Goal: Transaction & Acquisition: Purchase product/service

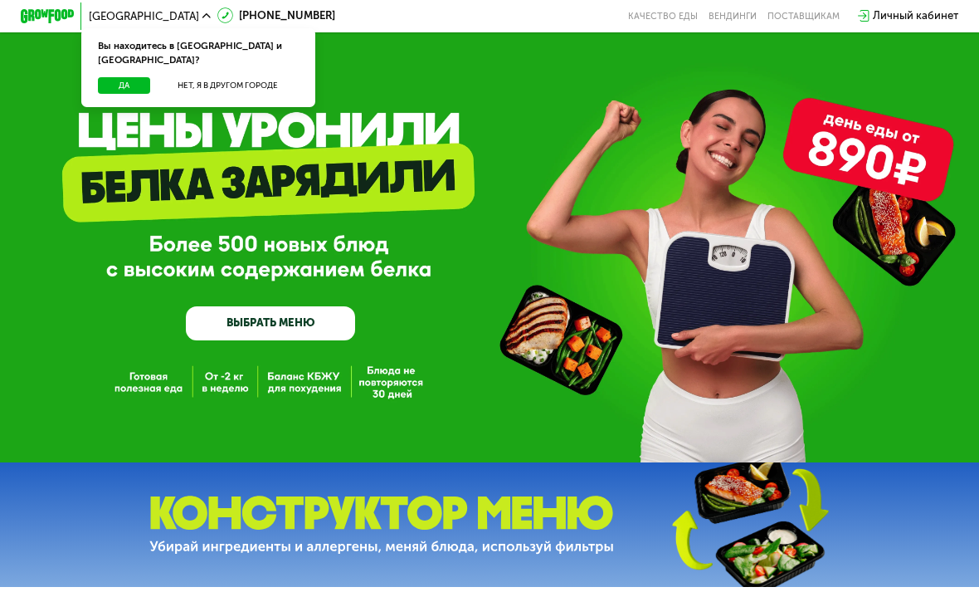
click at [243, 77] on button "Нет, я в другом городе" at bounding box center [228, 85] width 144 height 17
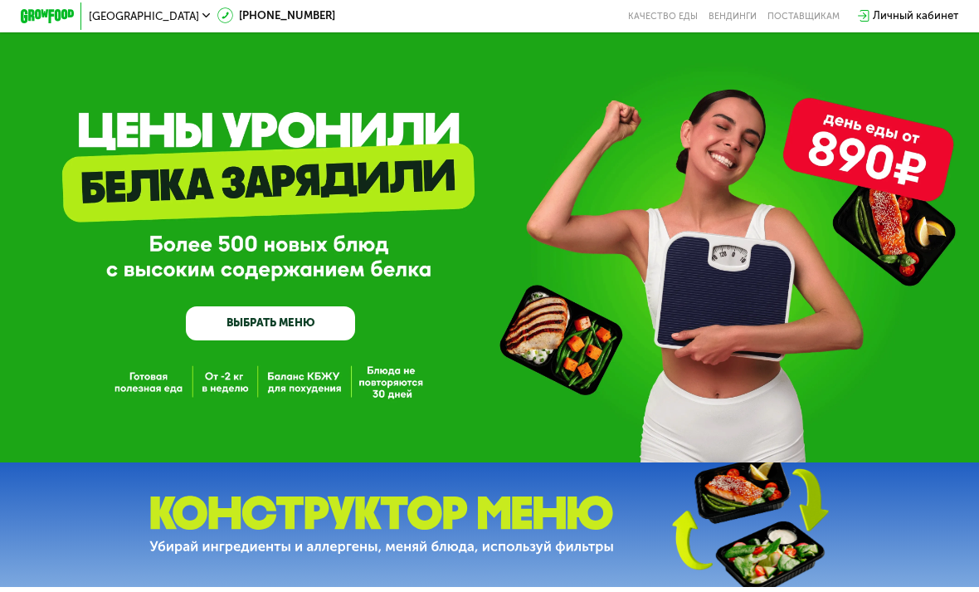
click at [704, 315] on div "GrowFood — доставка правильного питания ВЫБРАТЬ МЕНЮ" at bounding box center [489, 247] width 979 height 183
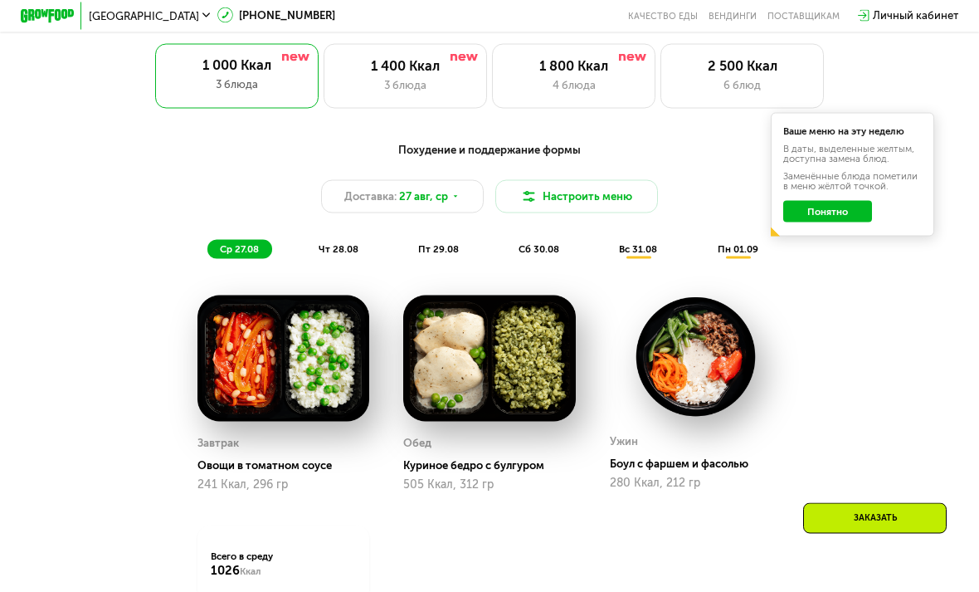
scroll to position [651, 0]
click at [347, 251] on span "чт 28.08" at bounding box center [339, 248] width 40 height 12
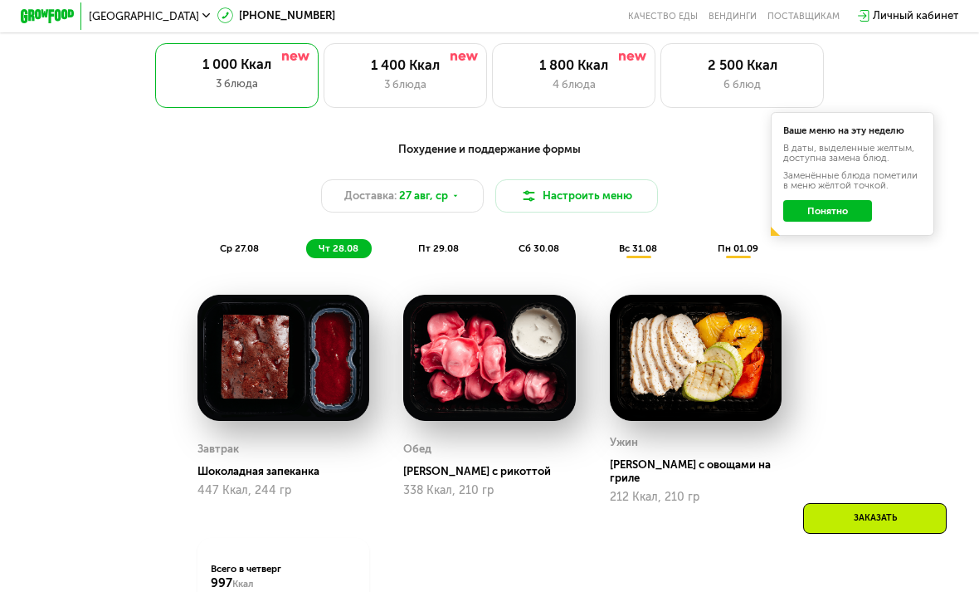
click at [451, 78] on div "3 блюда" at bounding box center [405, 84] width 134 height 17
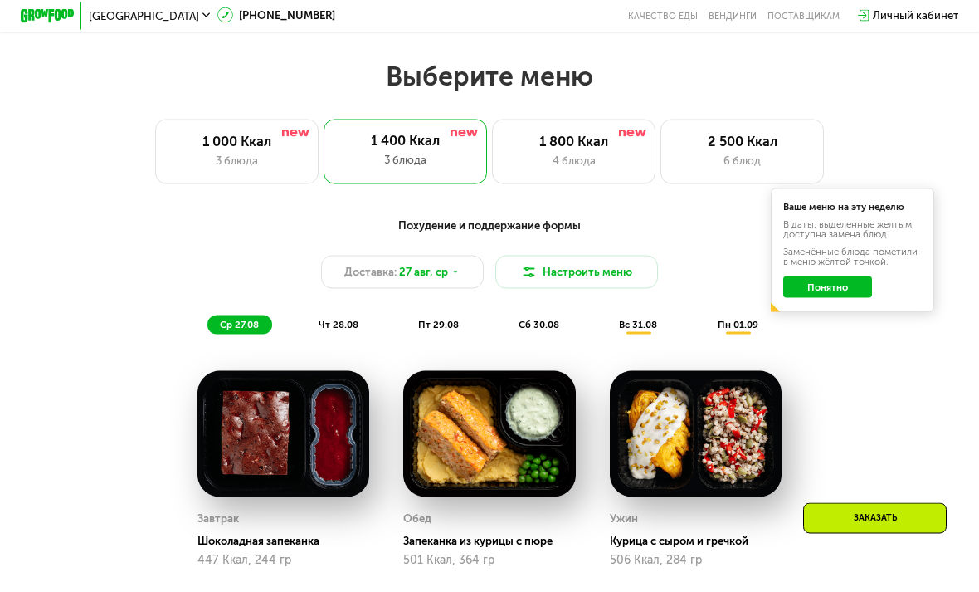
scroll to position [575, 0]
click at [406, 331] on div "чт 28.08" at bounding box center [439, 324] width 66 height 19
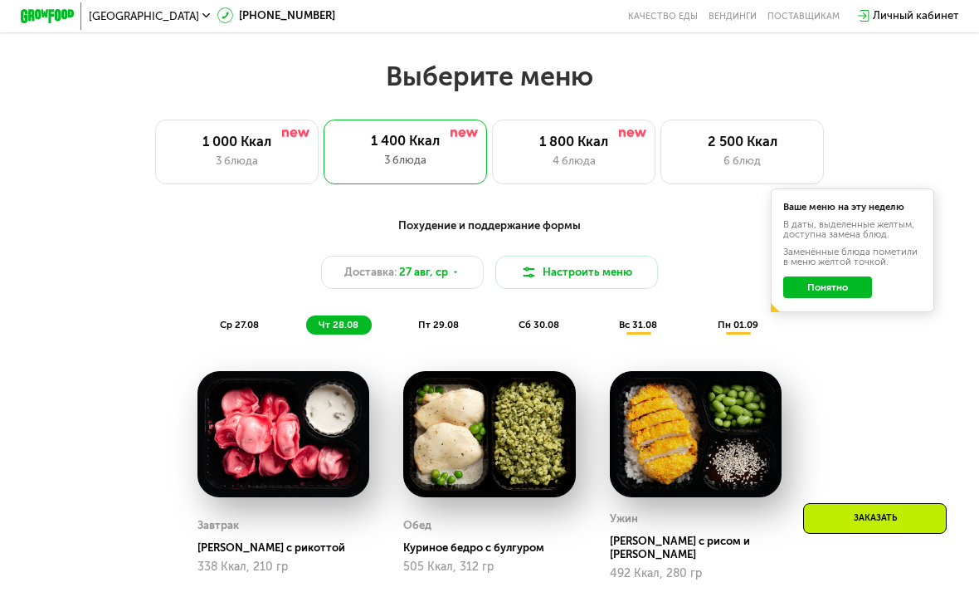
click at [506, 331] on div "пт 29.08" at bounding box center [539, 324] width 66 height 19
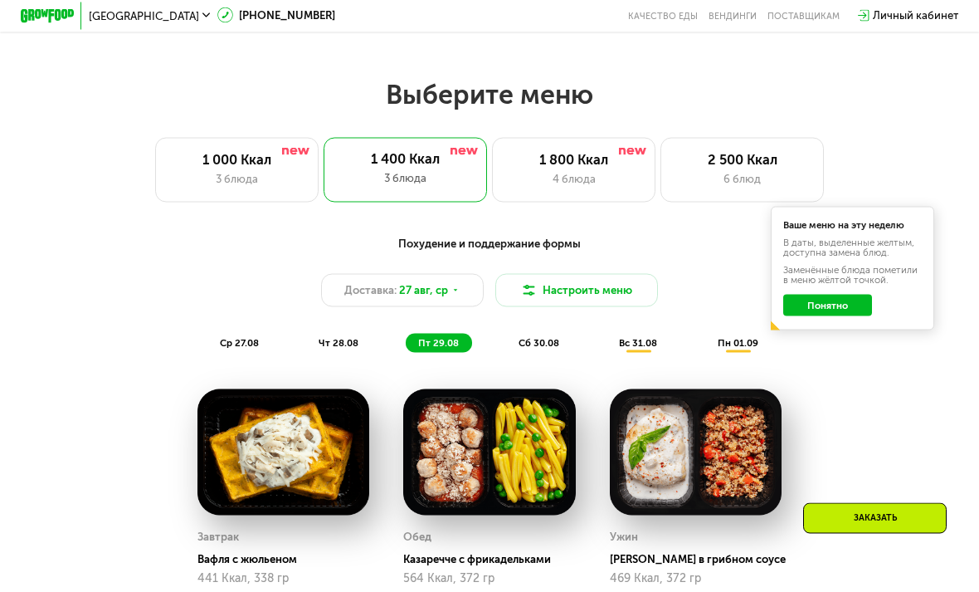
scroll to position [547, 0]
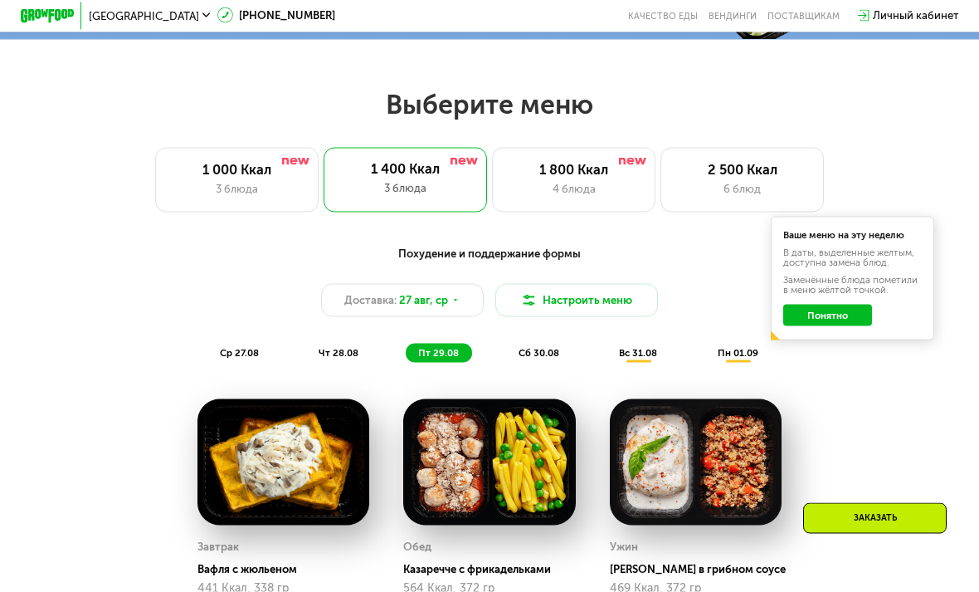
click at [607, 361] on div "сб 30.08" at bounding box center [639, 353] width 64 height 19
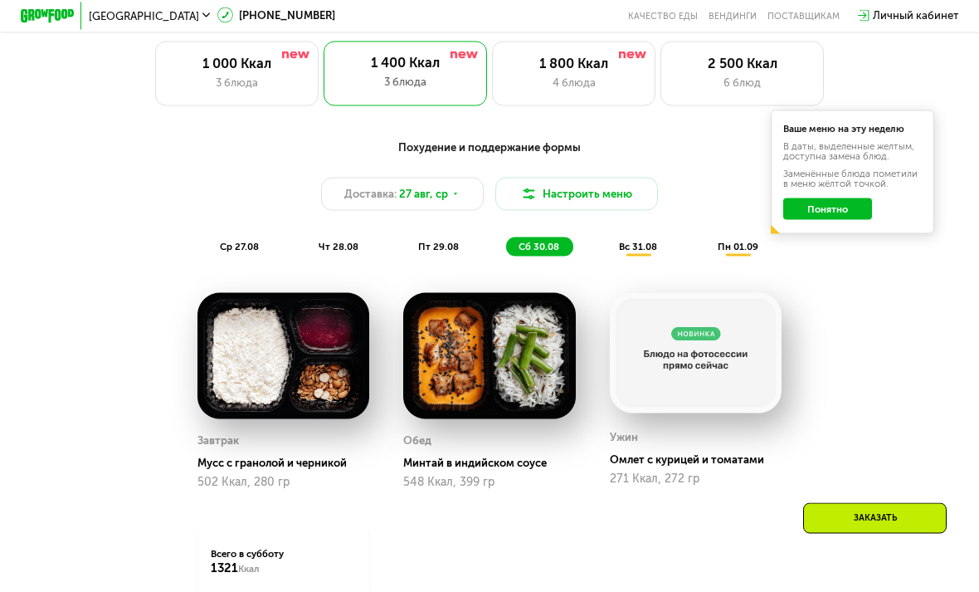
scroll to position [654, 0]
click at [645, 245] on span "вс 31.08" at bounding box center [638, 246] width 38 height 12
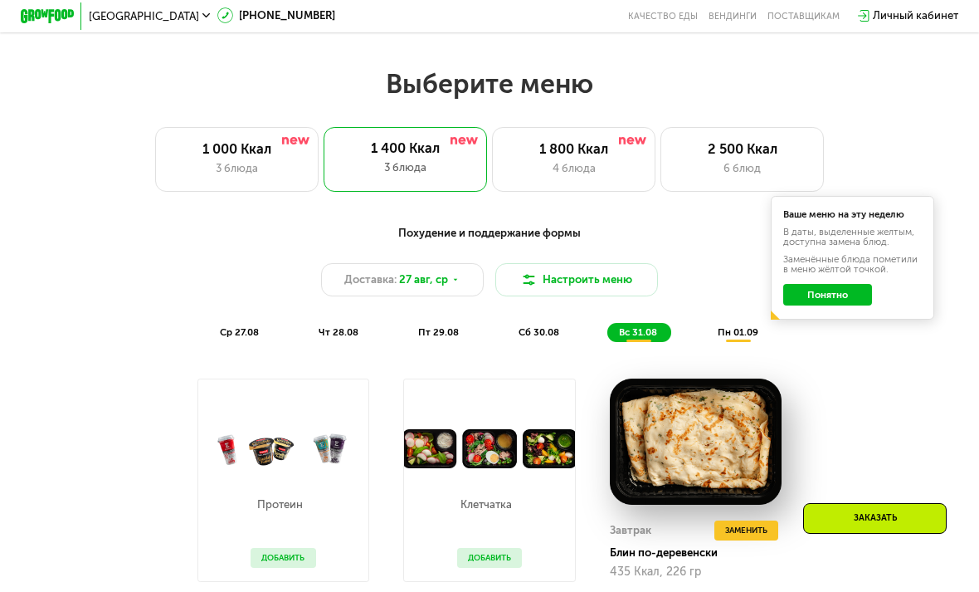
scroll to position [562, 0]
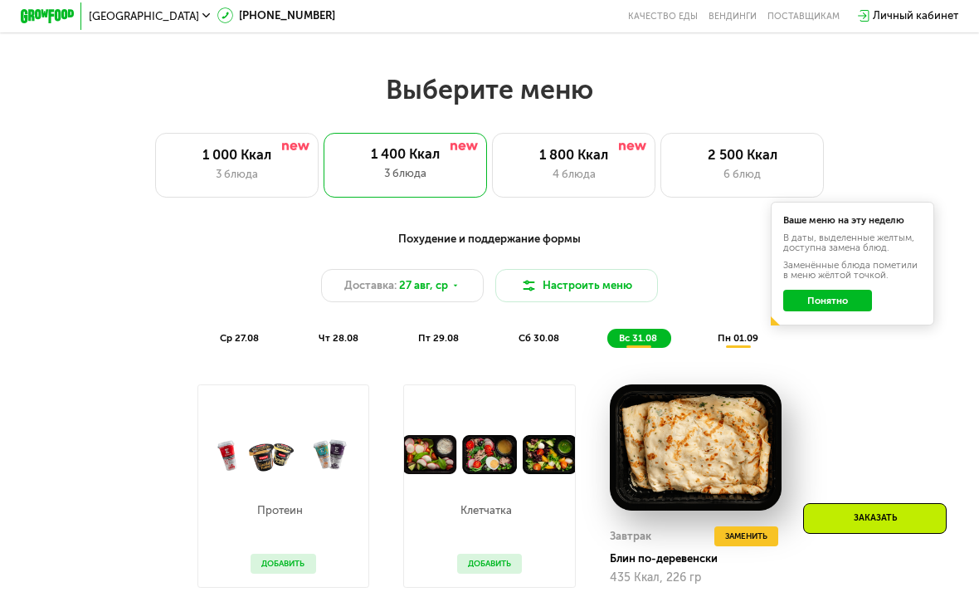
click at [737, 338] on span "пн 01.09" at bounding box center [738, 338] width 41 height 12
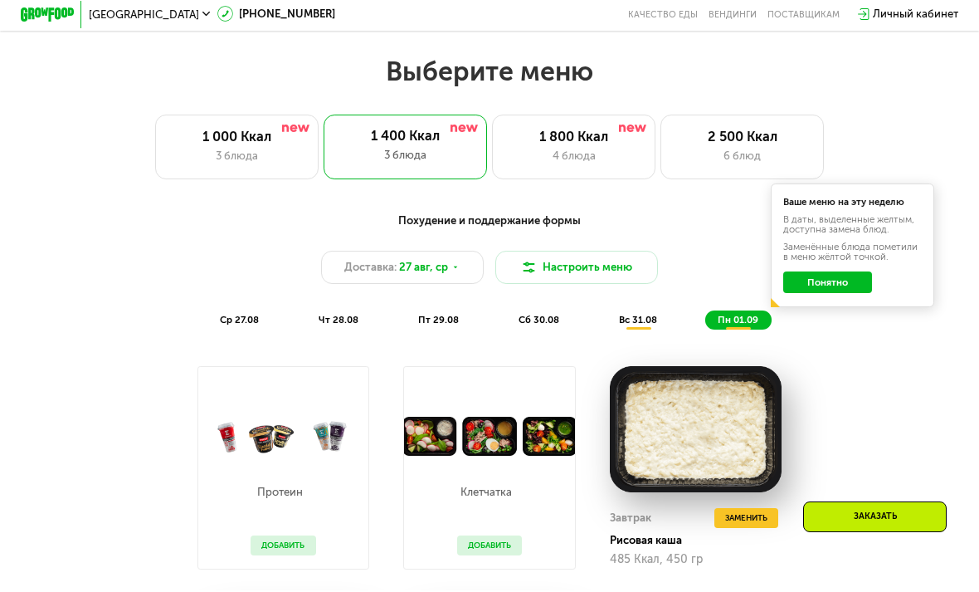
scroll to position [581, 0]
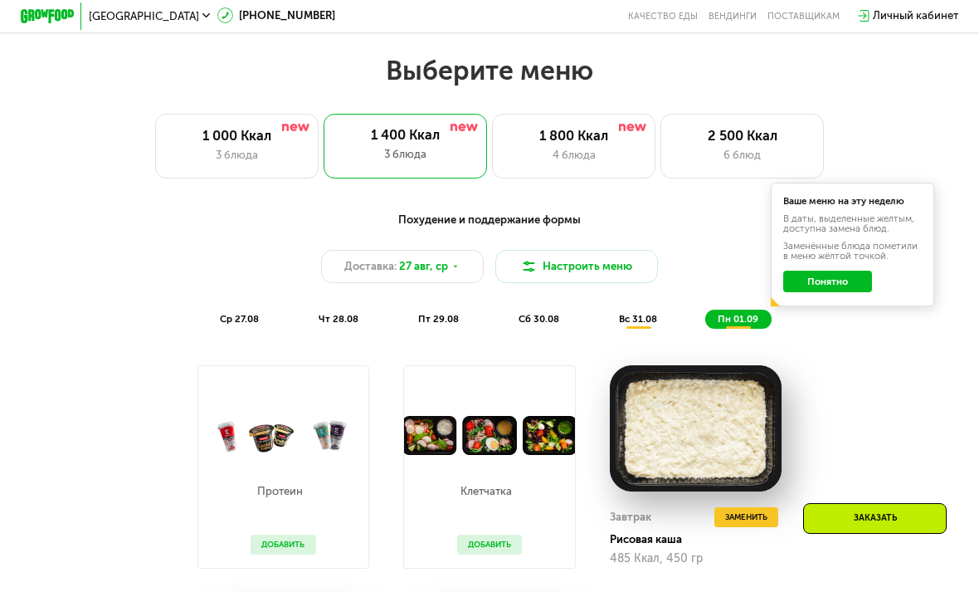
click at [241, 147] on div "3 блюда" at bounding box center [236, 155] width 134 height 17
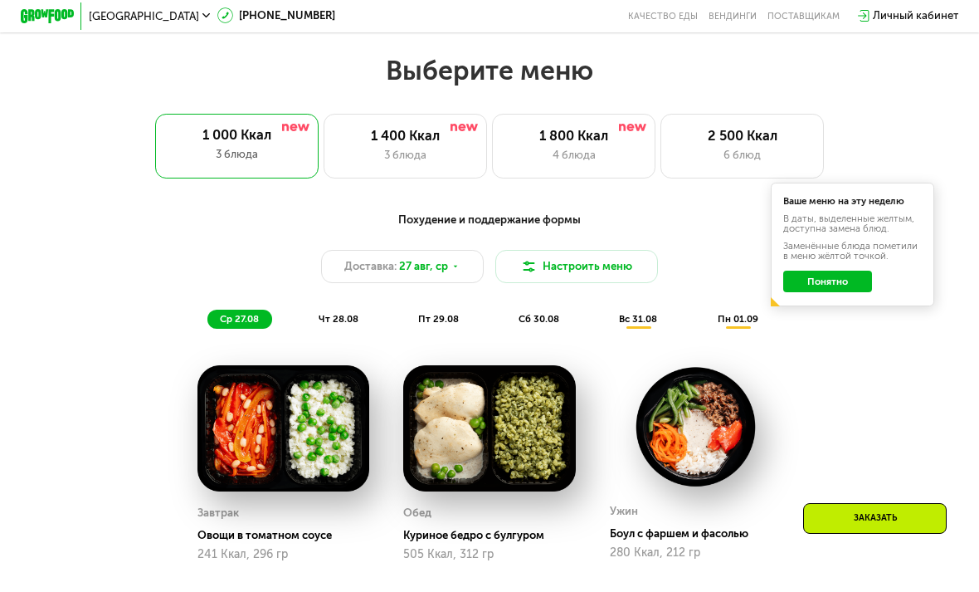
click at [705, 327] on div "вс 31.08" at bounding box center [738, 319] width 66 height 19
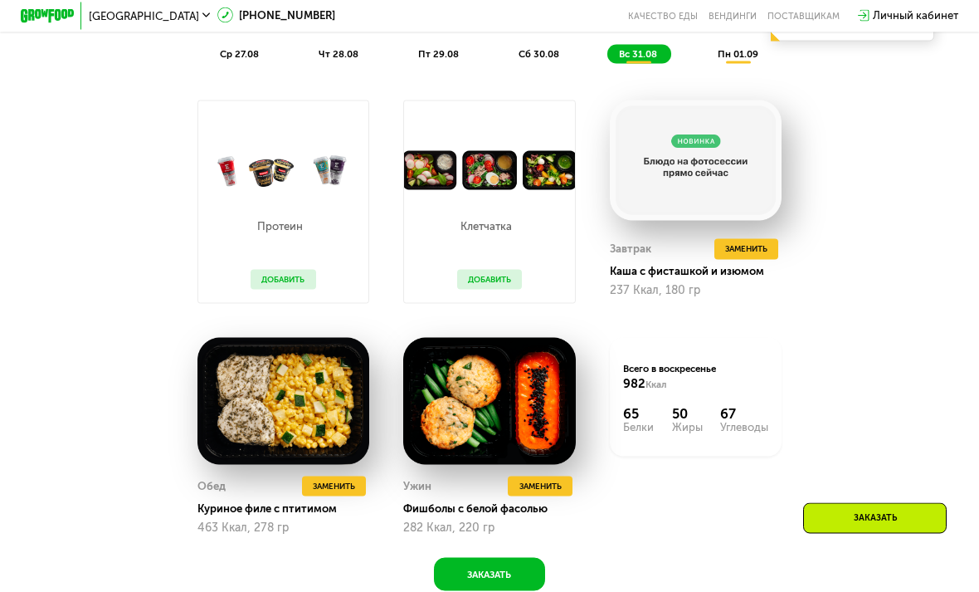
scroll to position [846, 0]
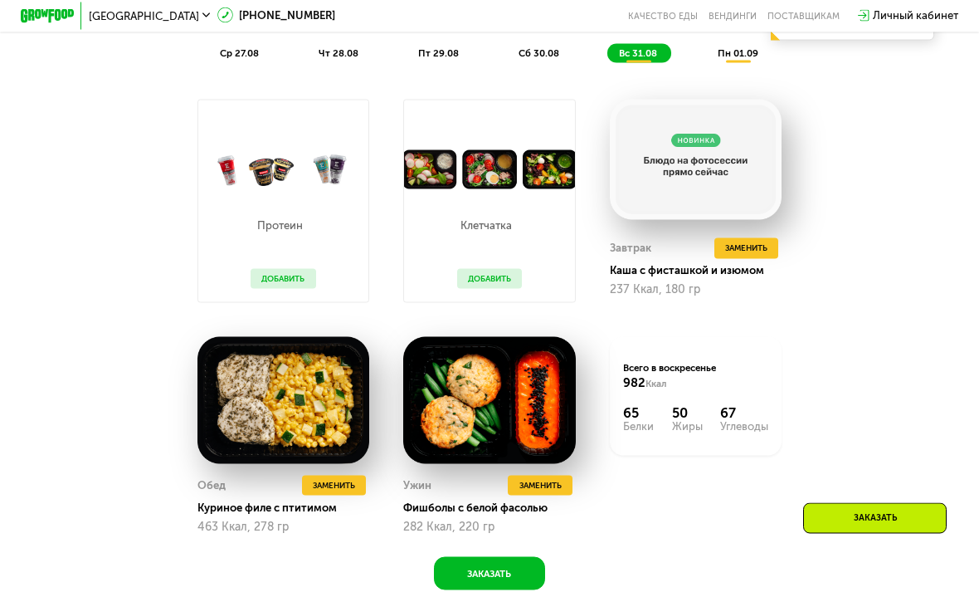
click at [493, 280] on button "Добавить" at bounding box center [489, 279] width 65 height 21
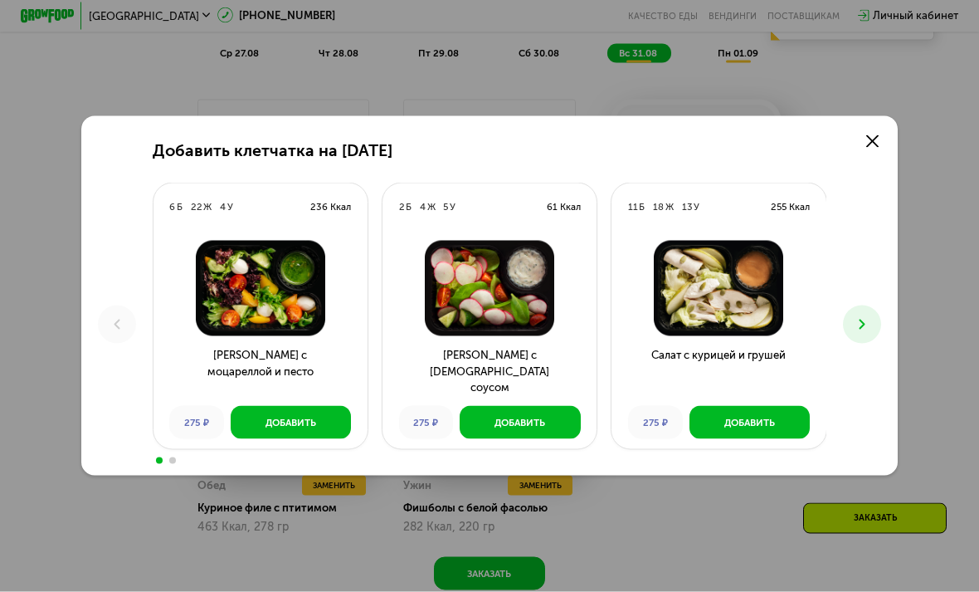
scroll to position [847, 0]
click at [757, 429] on div "Добавить" at bounding box center [749, 422] width 51 height 13
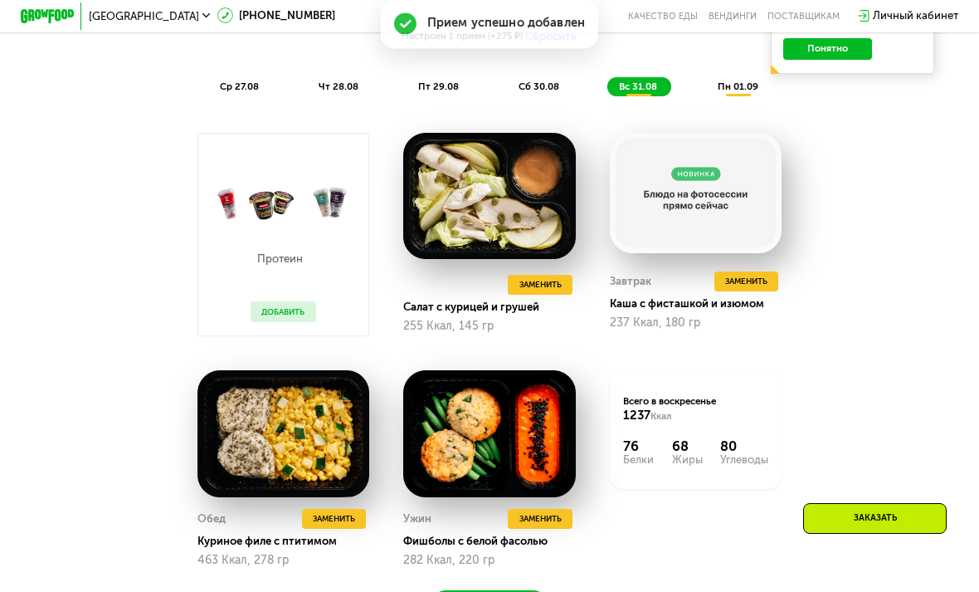
click at [282, 315] on button "Добавить" at bounding box center [283, 311] width 65 height 21
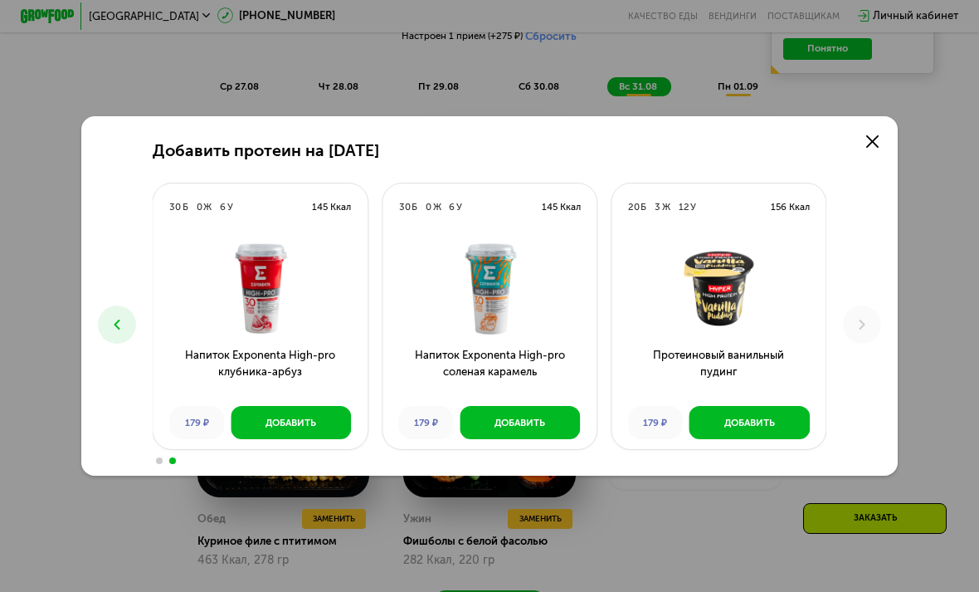
click at [872, 155] on link at bounding box center [872, 141] width 27 height 27
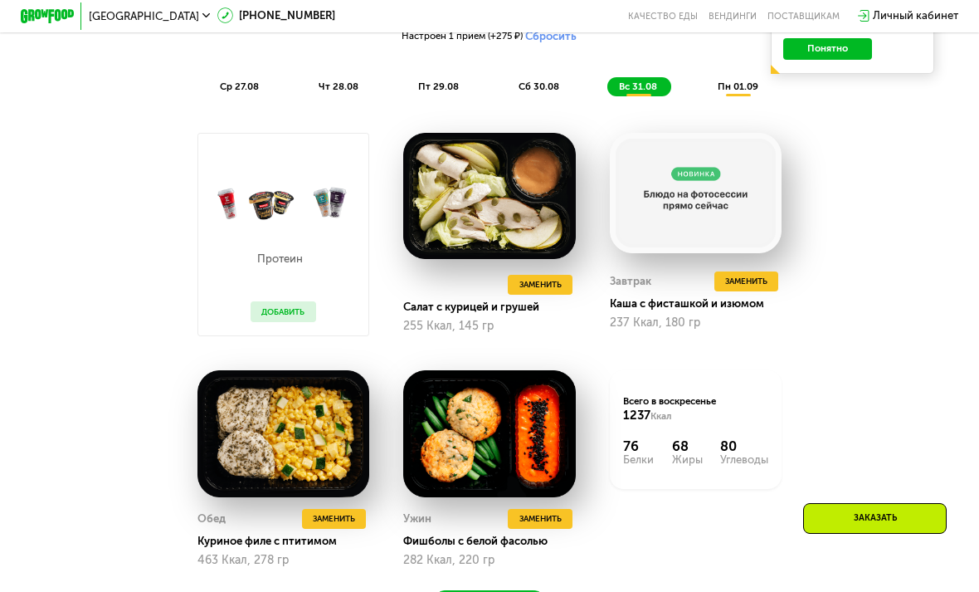
click at [489, 293] on button at bounding box center [495, 285] width 21 height 21
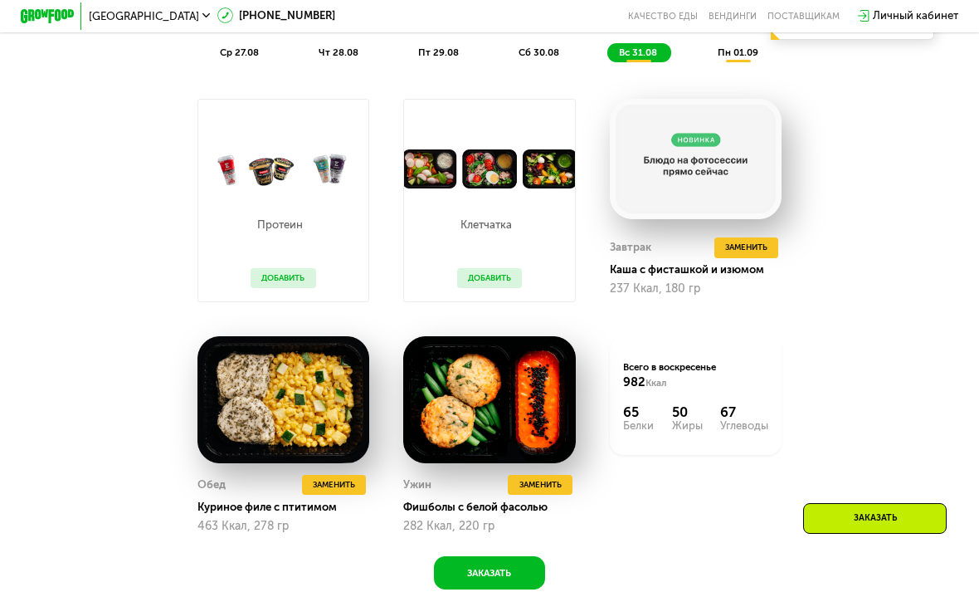
click at [752, 246] on span "Заменить" at bounding box center [746, 247] width 42 height 13
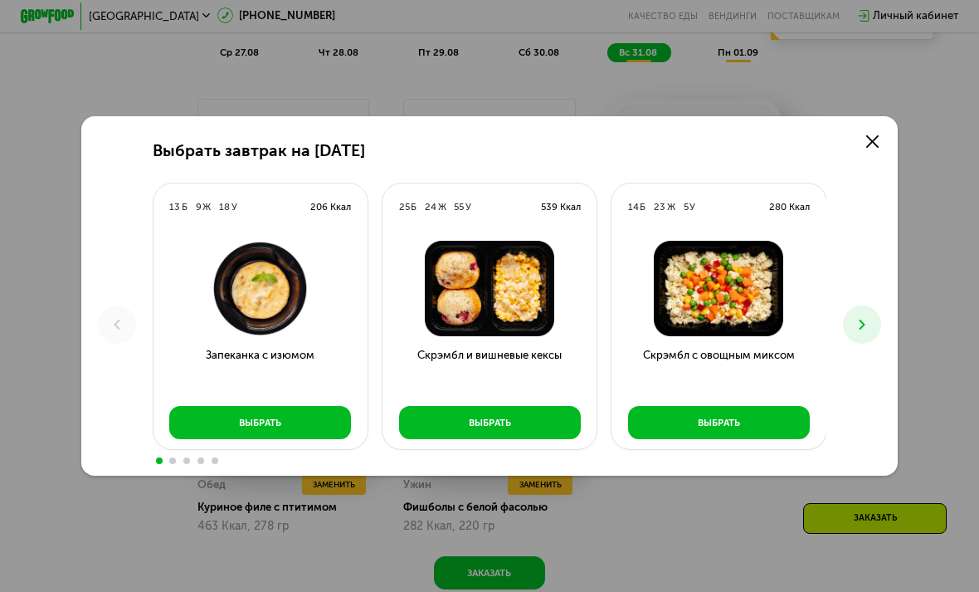
click at [880, 155] on link at bounding box center [872, 141] width 27 height 27
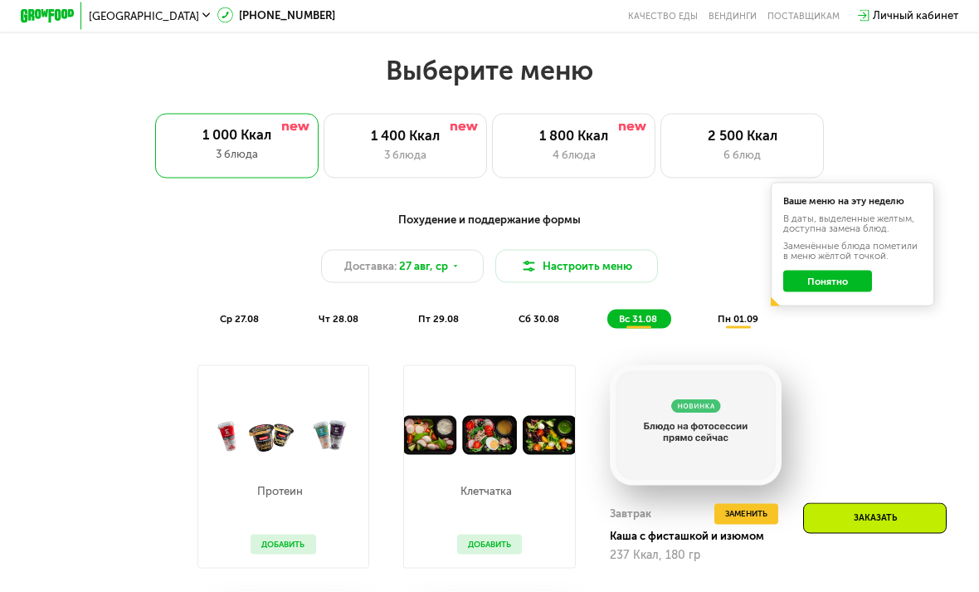
scroll to position [565, 0]
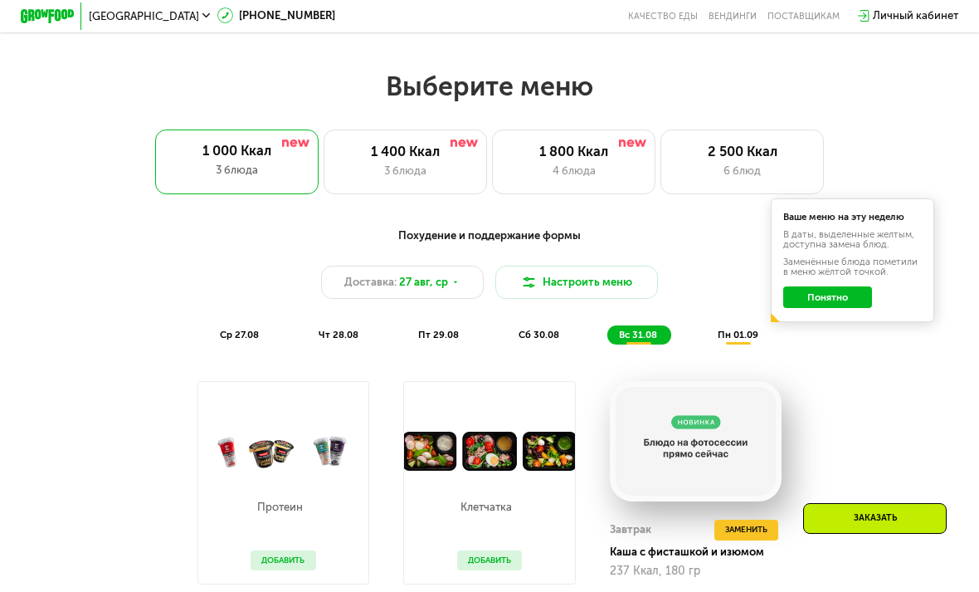
click at [421, 167] on div "3 блюда" at bounding box center [405, 171] width 134 height 17
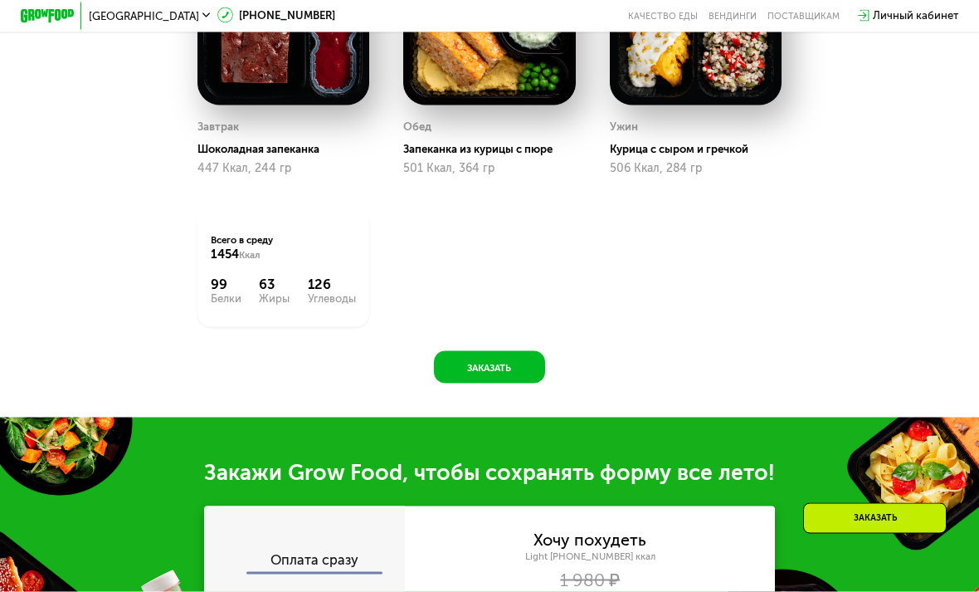
click at [508, 354] on button "Заказать" at bounding box center [489, 367] width 111 height 32
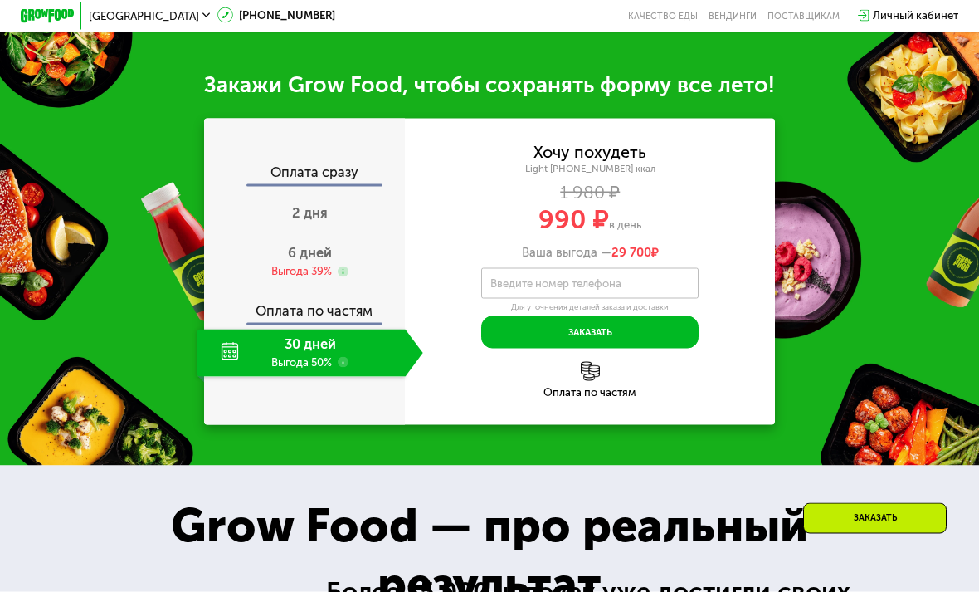
scroll to position [1381, 0]
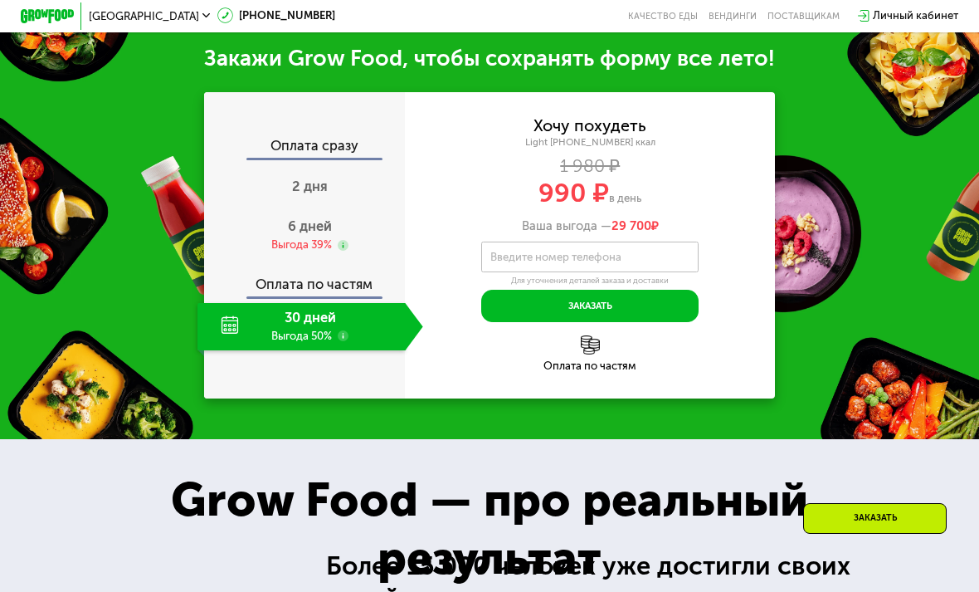
click at [332, 324] on div "30 дней Выгода 50%" at bounding box center [302, 326] width 208 height 47
click at [306, 242] on div "Выгода 39%" at bounding box center [301, 244] width 61 height 15
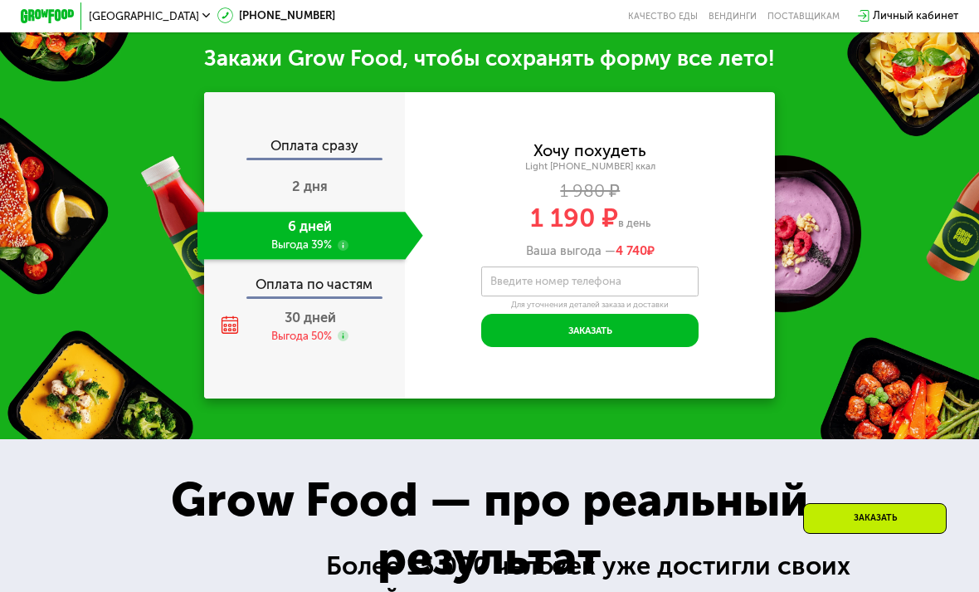
click at [321, 190] on span "2 дня" at bounding box center [310, 186] width 36 height 16
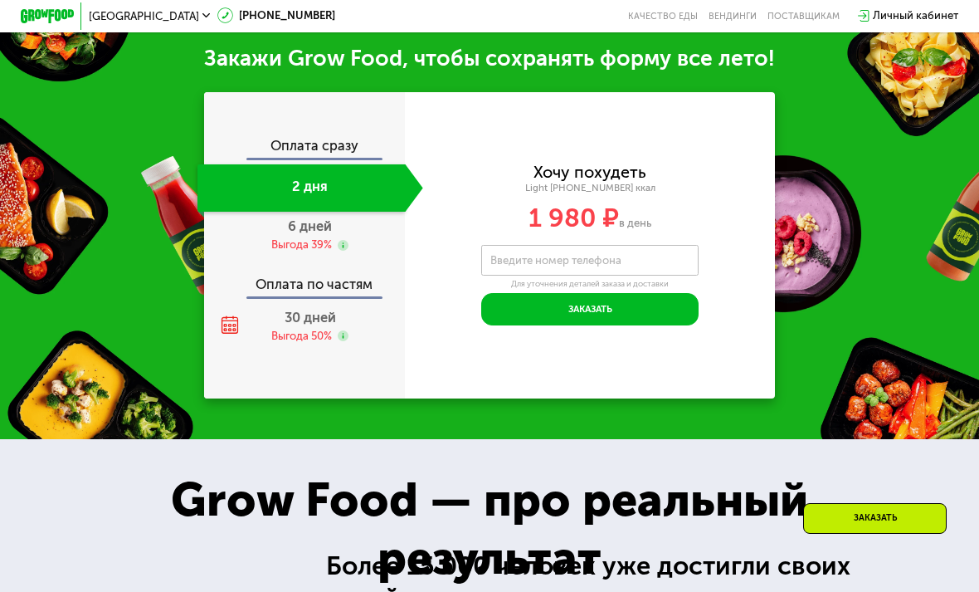
click at [324, 319] on span "30 дней" at bounding box center [310, 318] width 51 height 16
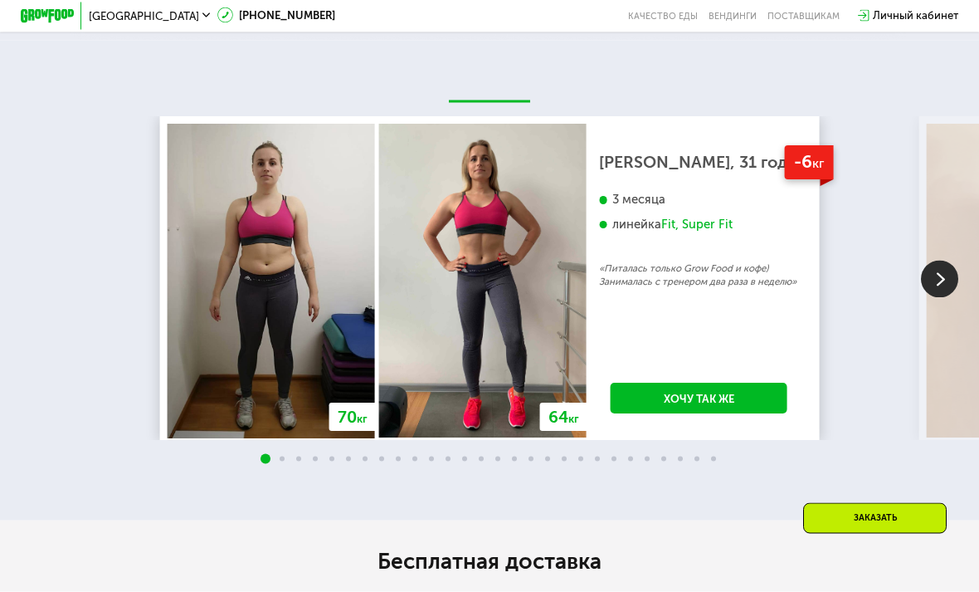
scroll to position [2412, 0]
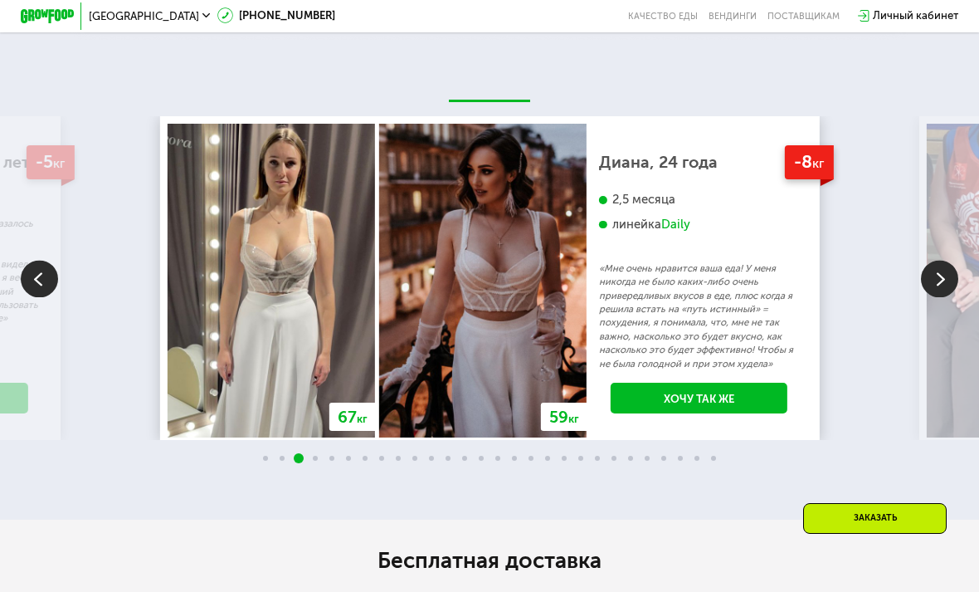
click at [682, 223] on div "Daily" at bounding box center [675, 225] width 29 height 16
click at [682, 222] on div "Daily" at bounding box center [675, 225] width 29 height 16
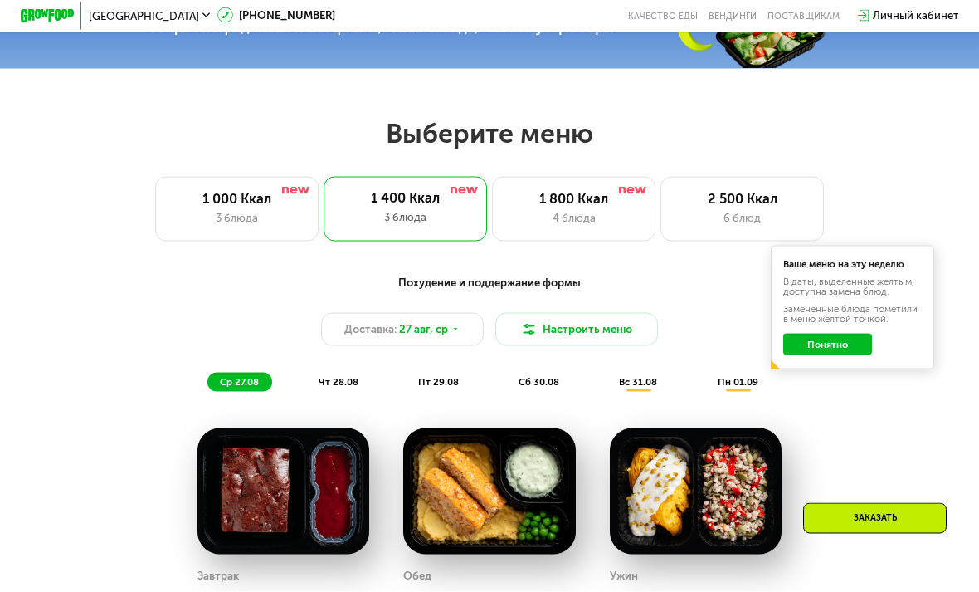
scroll to position [519, 0]
click at [587, 220] on div "4 блюда" at bounding box center [574, 217] width 134 height 17
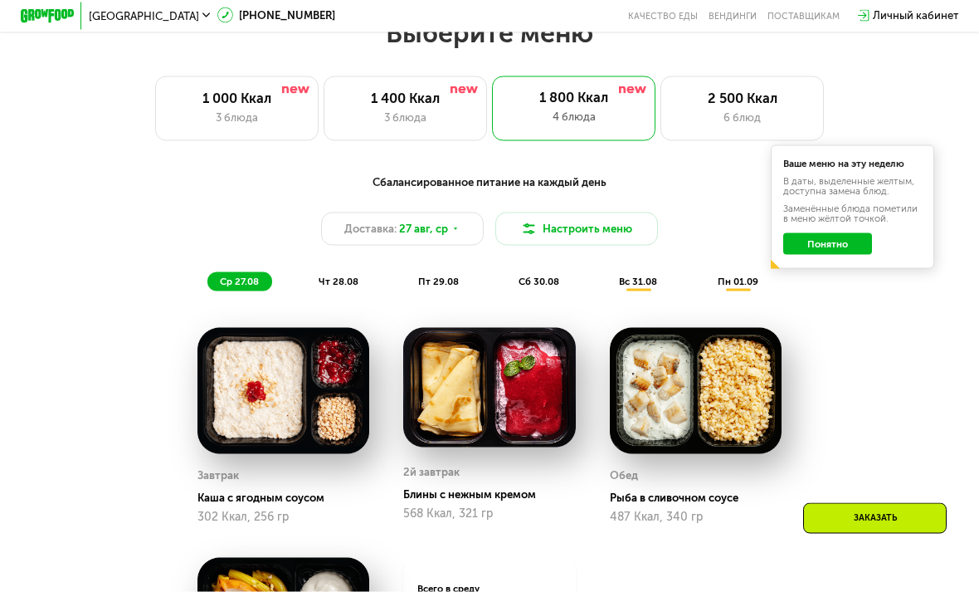
click at [646, 282] on span "вс 31.08" at bounding box center [638, 282] width 38 height 12
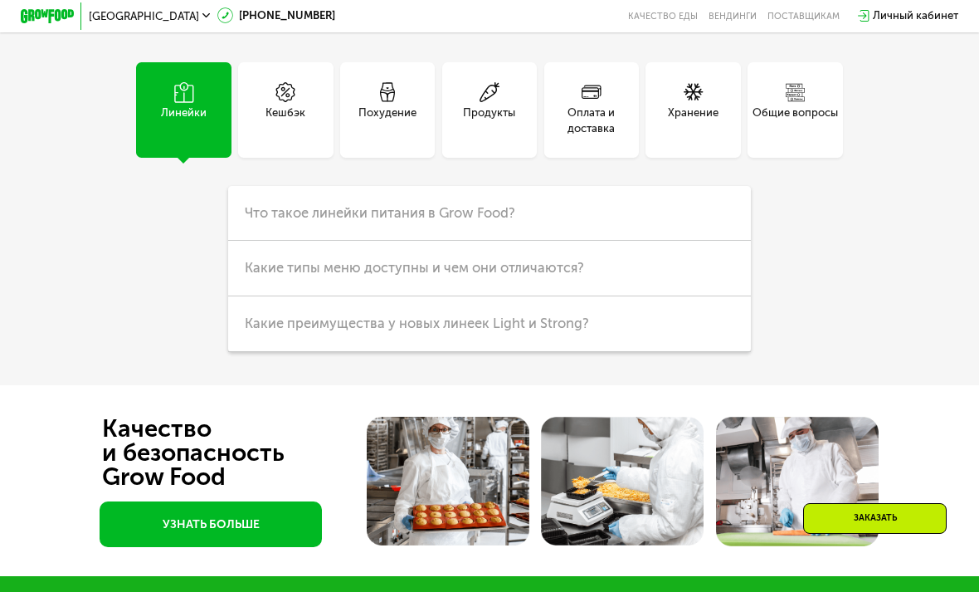
scroll to position [3736, 0]
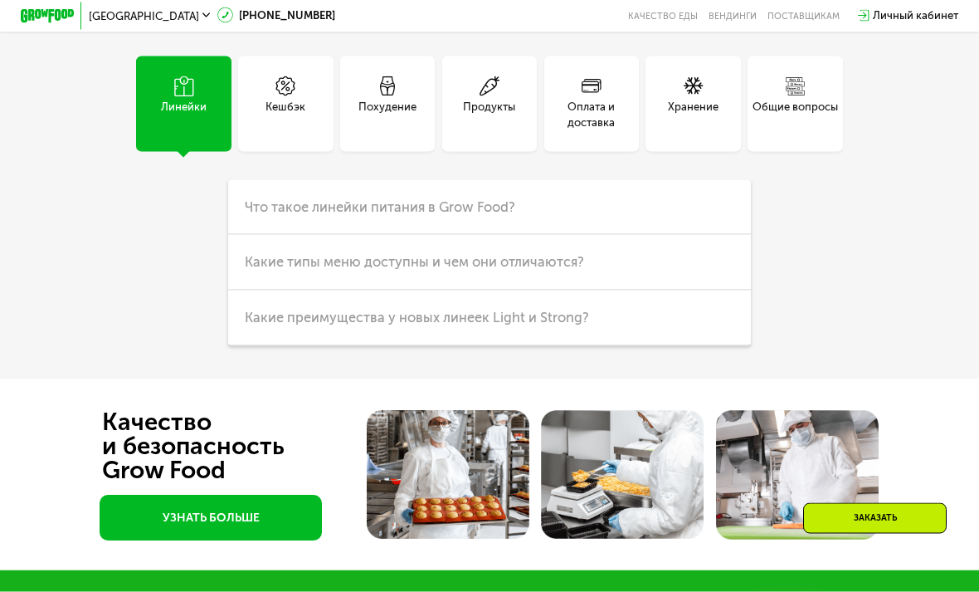
click at [701, 194] on h3 "Что такое линейки питания в Grow Food?" at bounding box center [489, 208] width 522 height 56
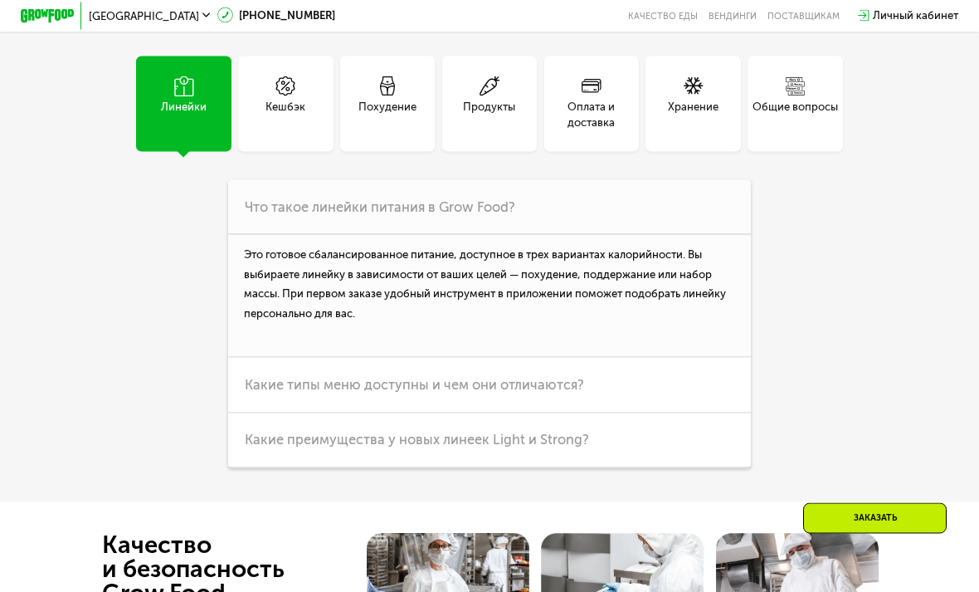
scroll to position [3737, 0]
click at [658, 388] on h3 "Какие типы меню доступны и чем они отличаются?" at bounding box center [489, 385] width 522 height 56
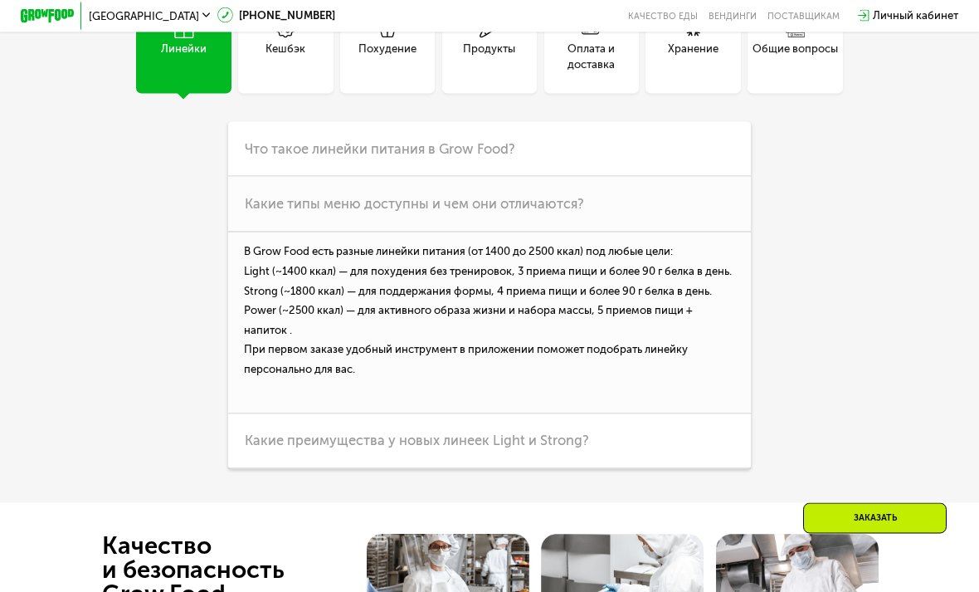
scroll to position [3795, 0]
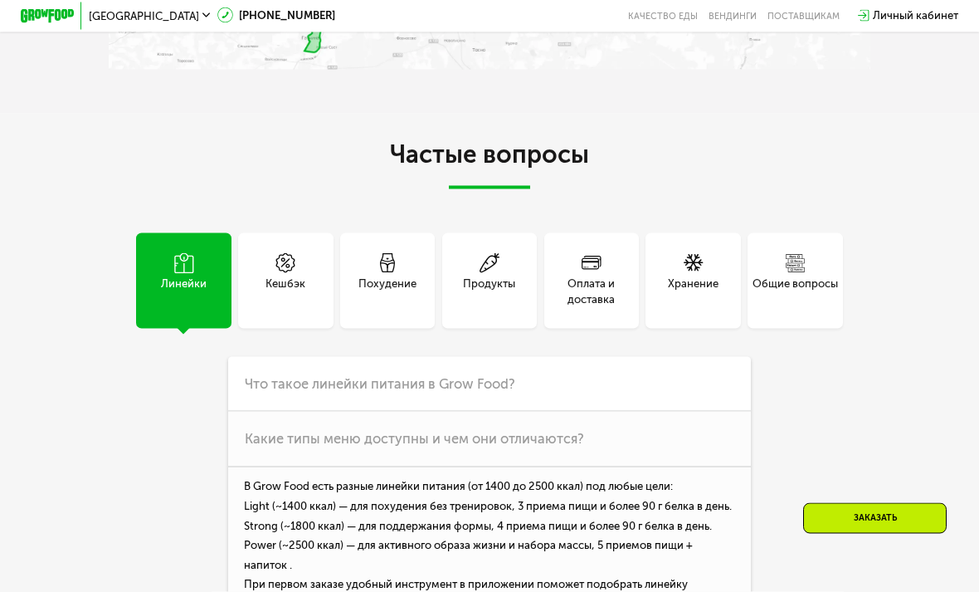
click at [295, 295] on div "Кешбэк" at bounding box center [286, 292] width 40 height 32
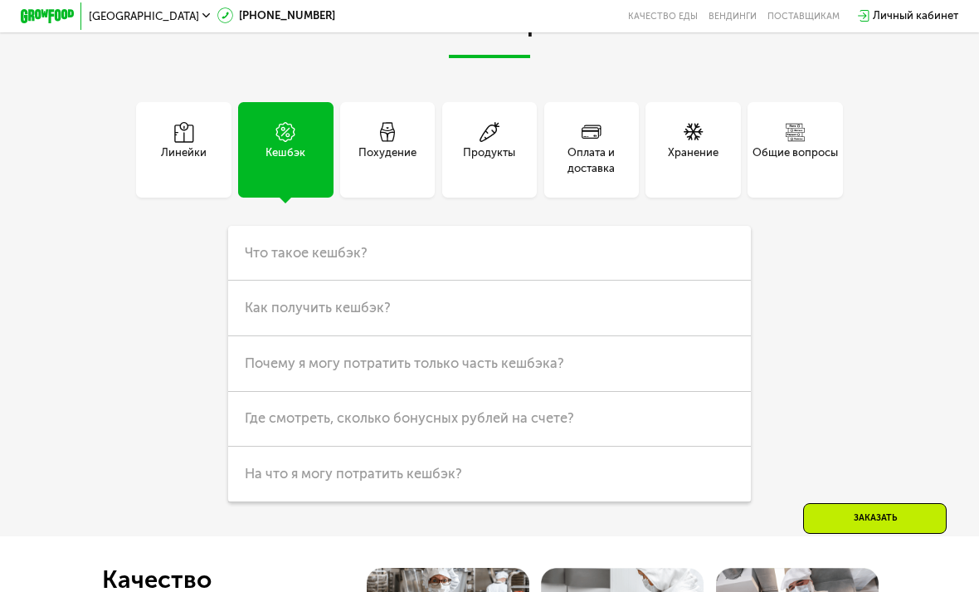
scroll to position [3691, 0]
click at [188, 155] on div "Линейки" at bounding box center [184, 160] width 46 height 32
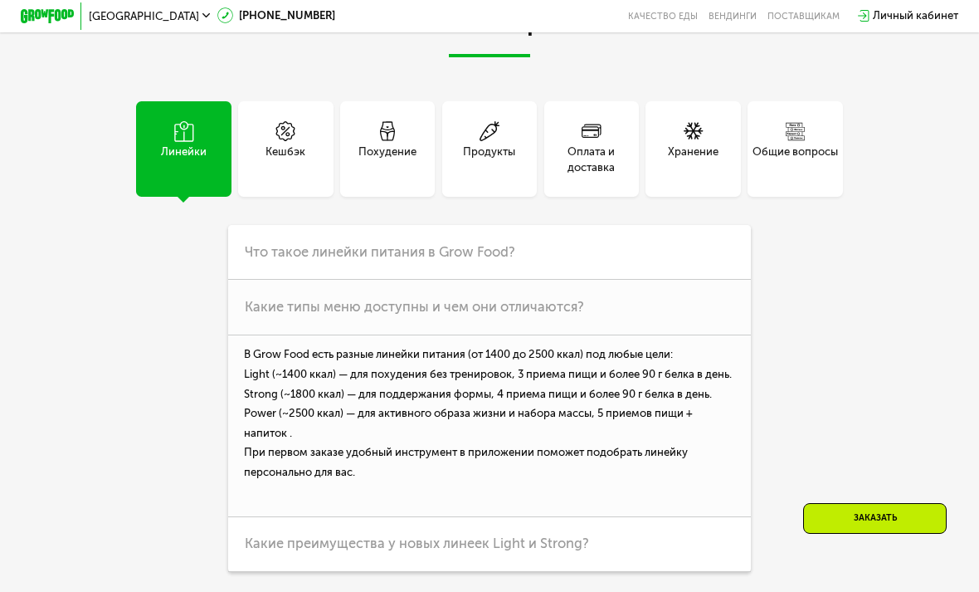
click at [554, 540] on span "Какие преимущества у новых линеек Light и Strong?" at bounding box center [417, 543] width 344 height 16
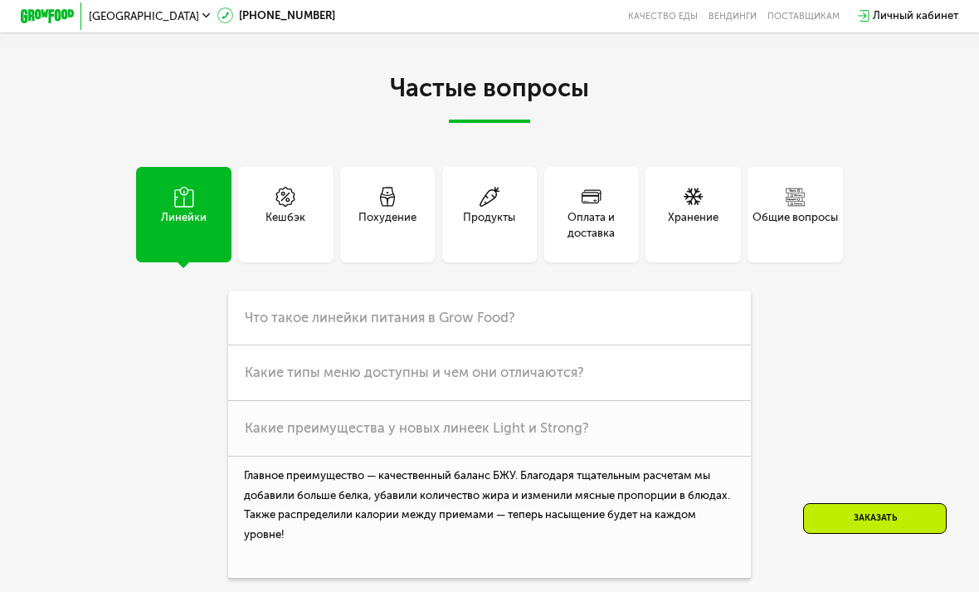
scroll to position [3625, 0]
click at [412, 218] on div "Похудение" at bounding box center [388, 226] width 58 height 32
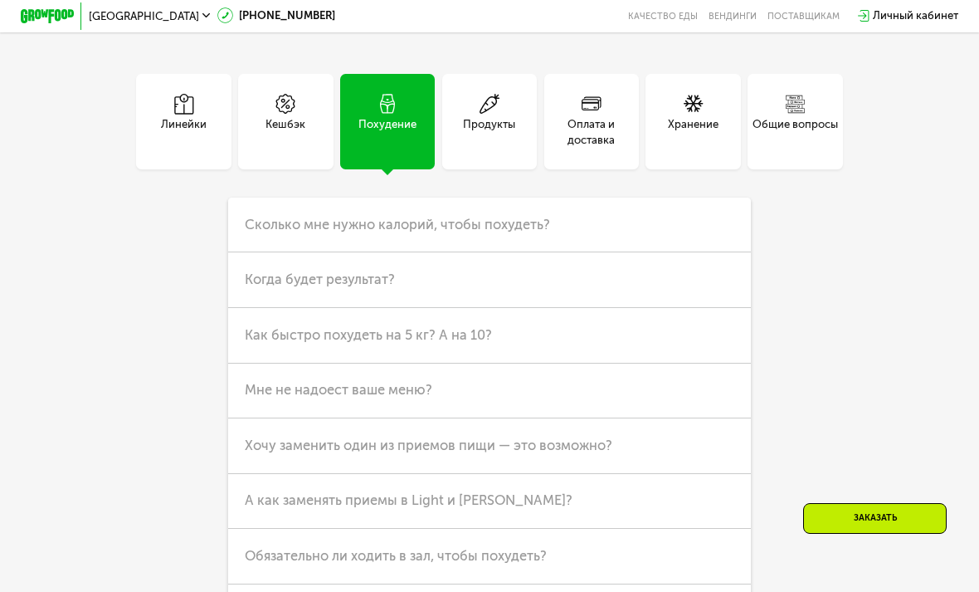
scroll to position [3729, 0]
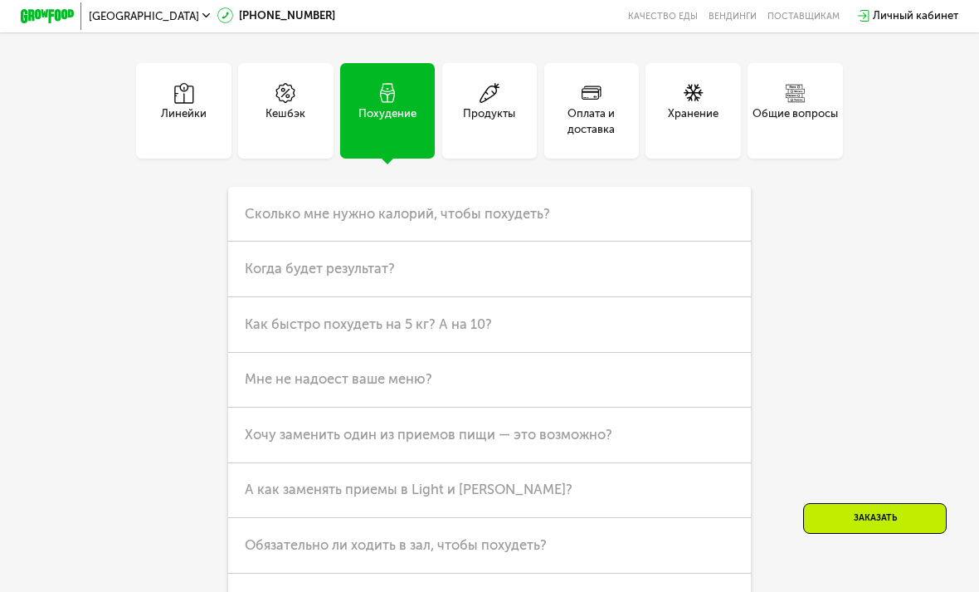
click at [614, 199] on h3 "Сколько мне нужно калорий, чтобы похудеть?" at bounding box center [489, 215] width 522 height 56
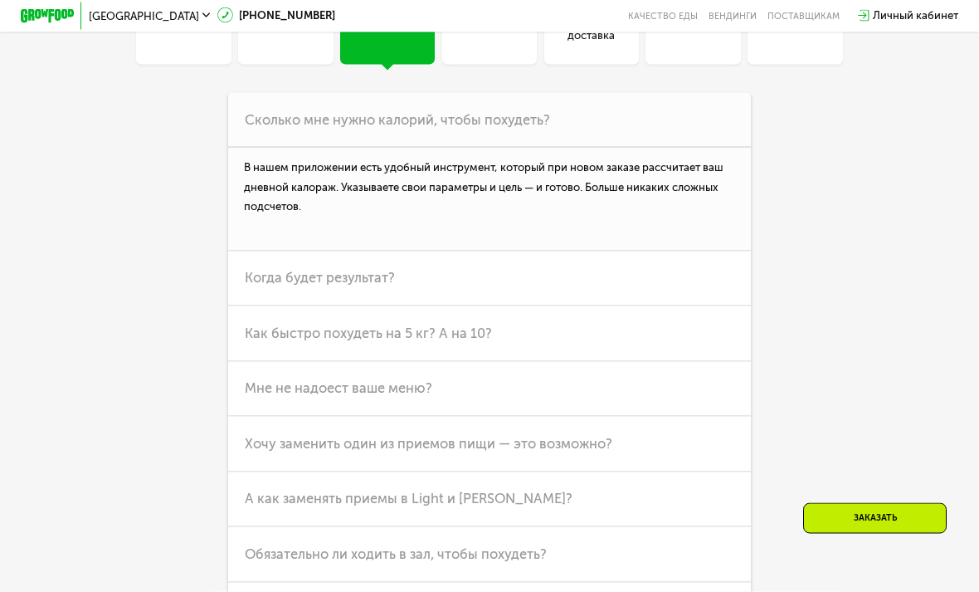
click at [605, 284] on h3 "Когда будет результат?" at bounding box center [489, 279] width 522 height 56
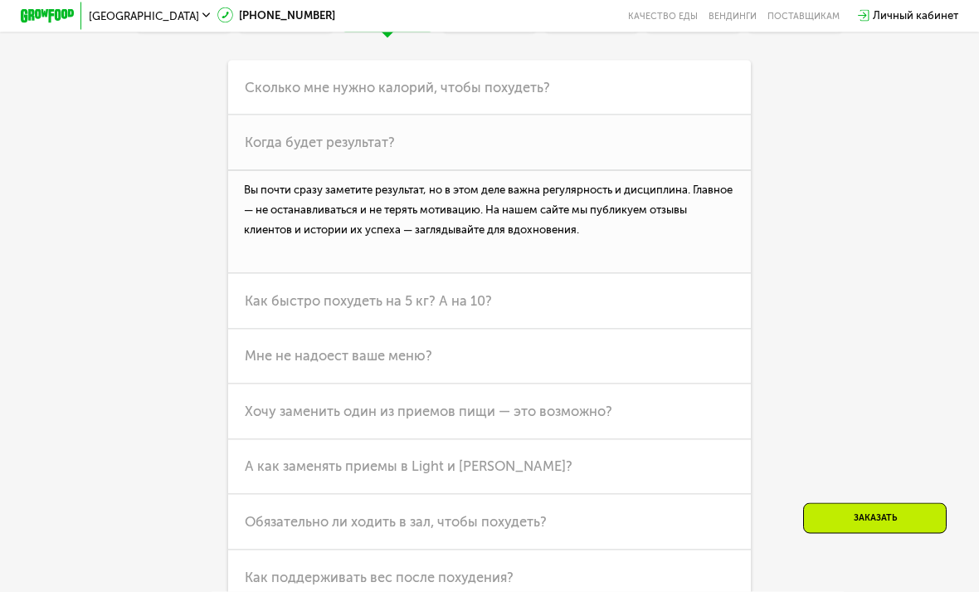
scroll to position [3858, 0]
click at [605, 293] on h3 "Как быстро похудеть на 5 кг? А на 10?" at bounding box center [489, 299] width 522 height 56
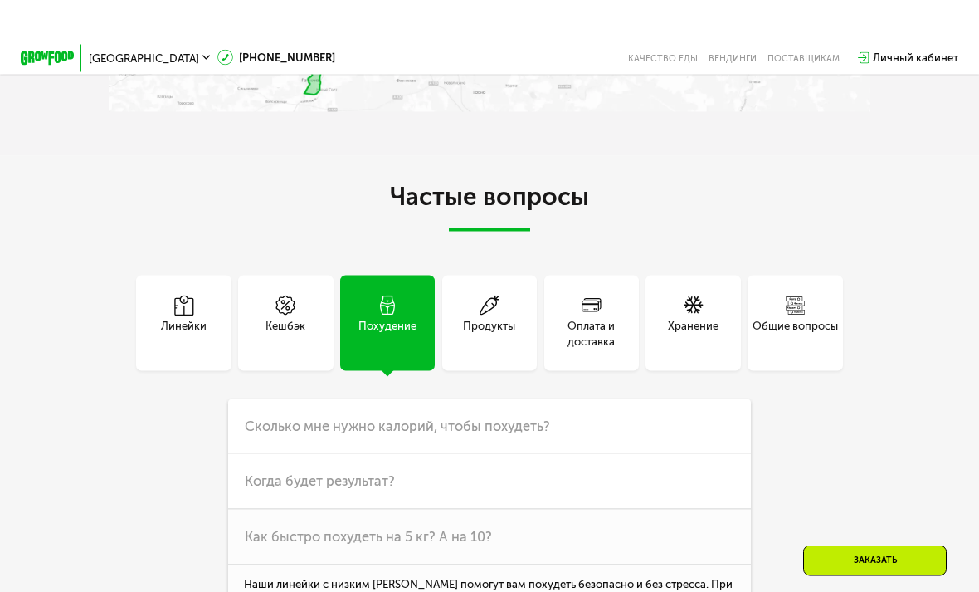
scroll to position [3518, 0]
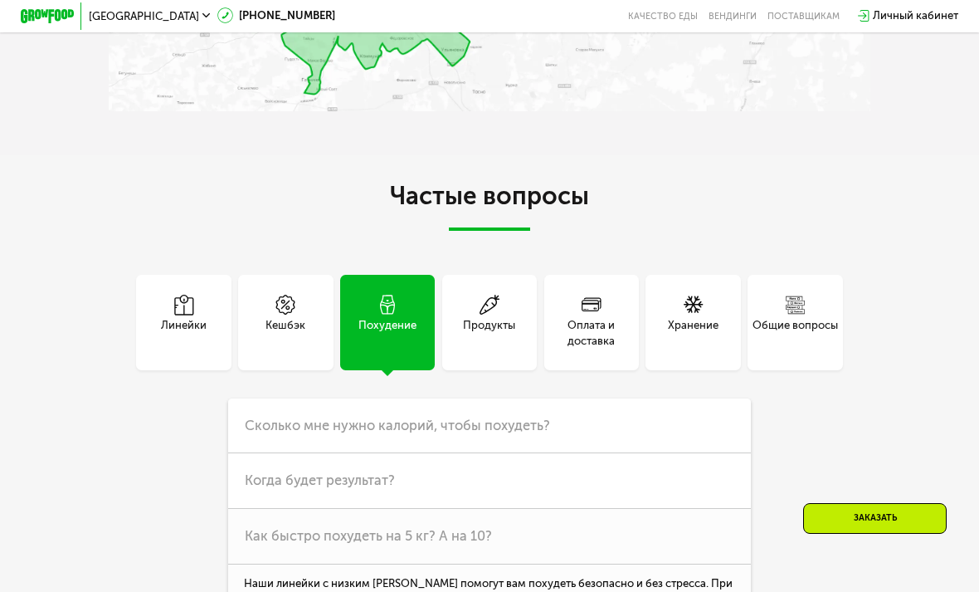
click at [508, 317] on div "Продукты" at bounding box center [489, 333] width 52 height 32
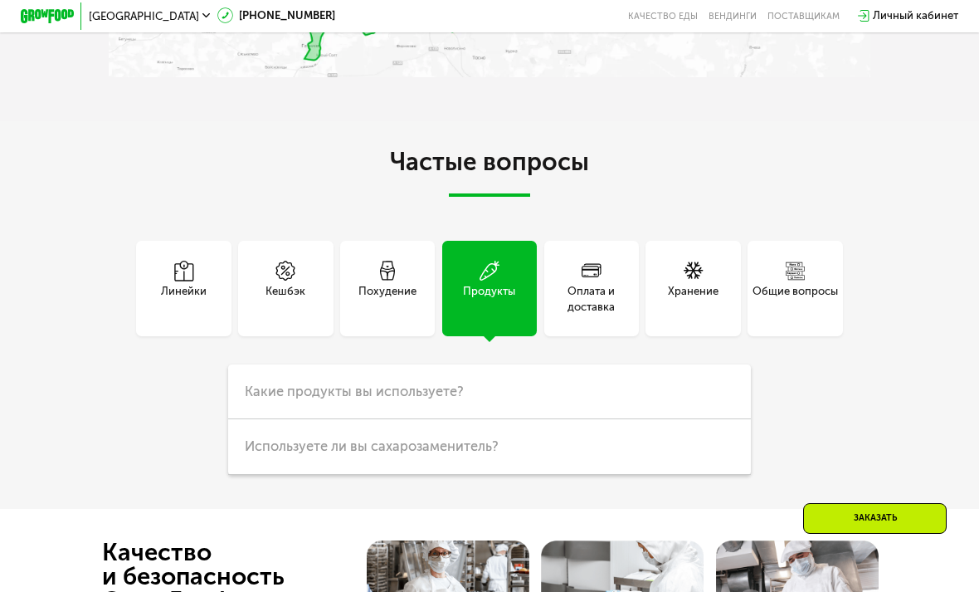
scroll to position [3556, 0]
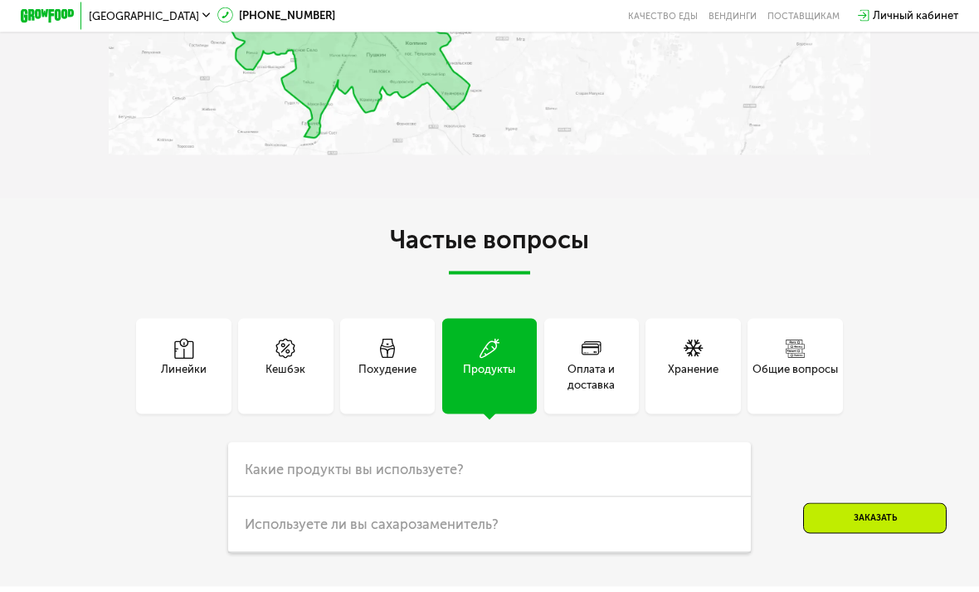
click at [695, 364] on div "Хранение" at bounding box center [693, 377] width 51 height 32
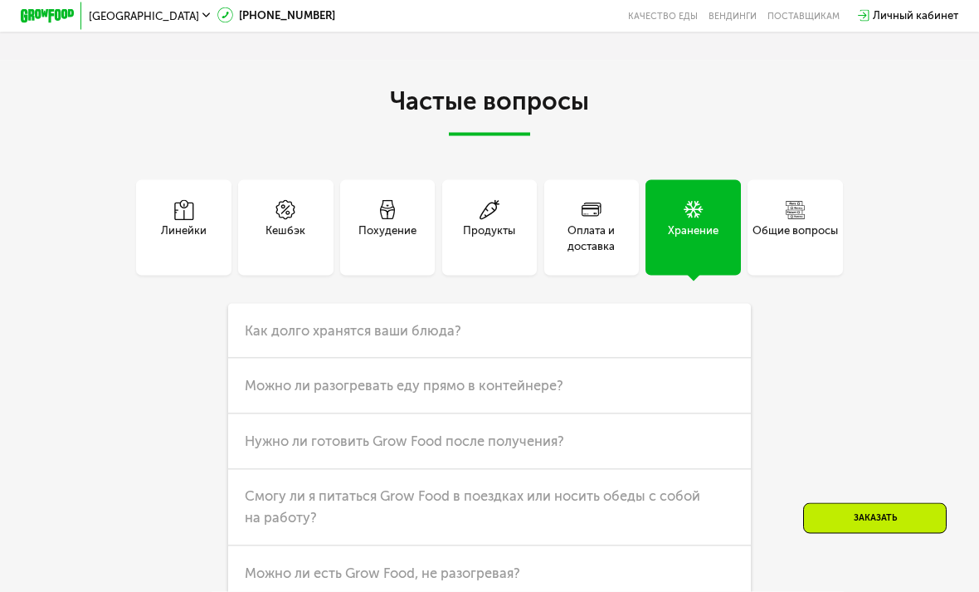
click at [659, 331] on h3 "Как долго хранятся ваши блюда?" at bounding box center [489, 332] width 522 height 56
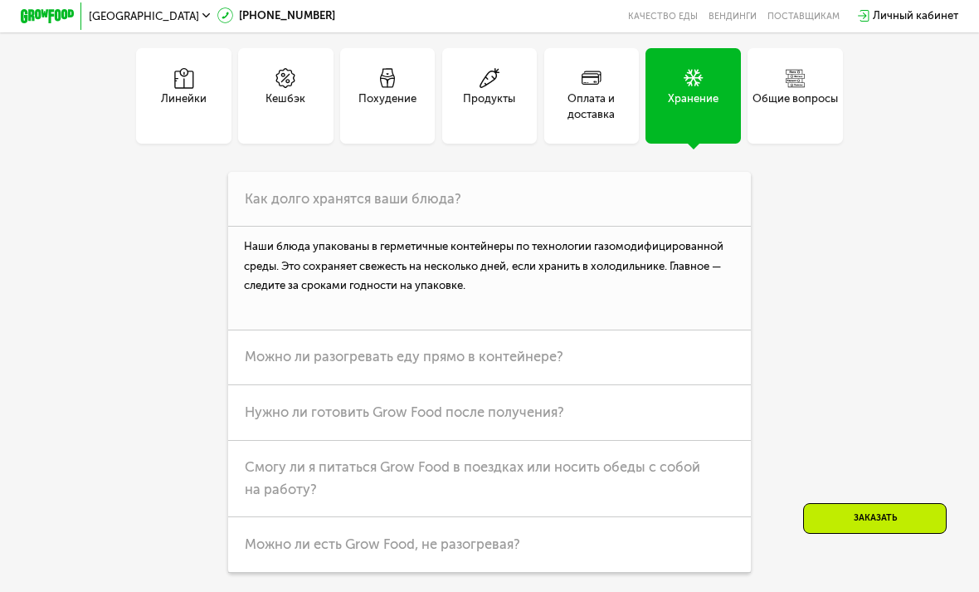
scroll to position [3749, 0]
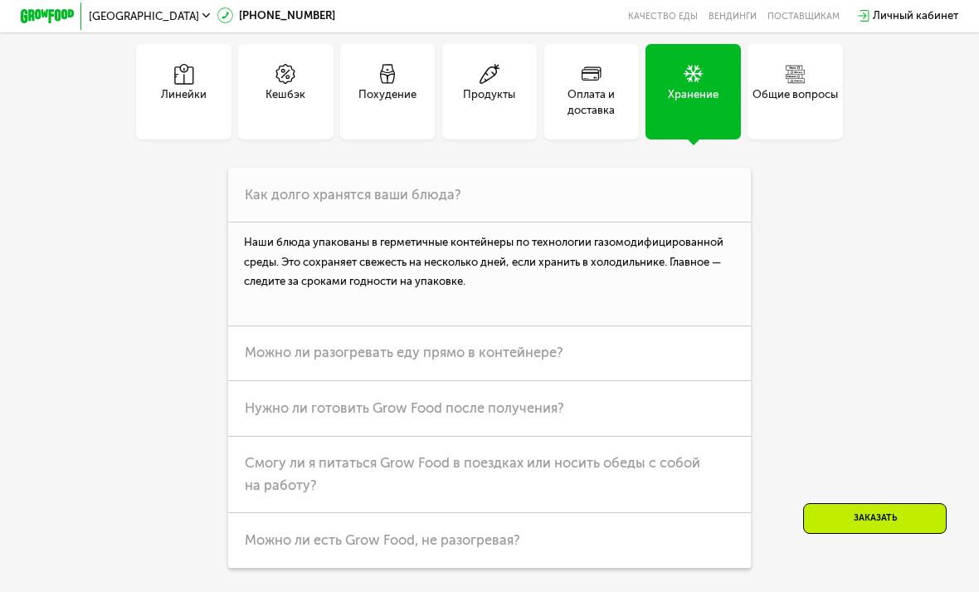
click at [606, 343] on h3 "Можно ли разогревать еду прямо в контейнере?" at bounding box center [489, 354] width 522 height 56
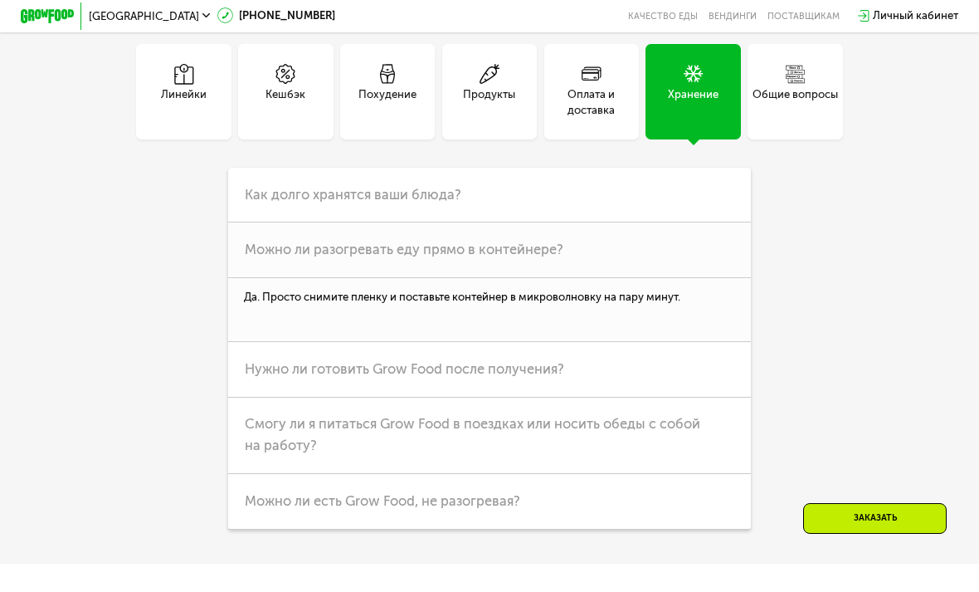
click at [666, 427] on h3 "Смогу ли я питаться Grow Food в поездках или носить обеды с собой на работу?" at bounding box center [489, 436] width 522 height 77
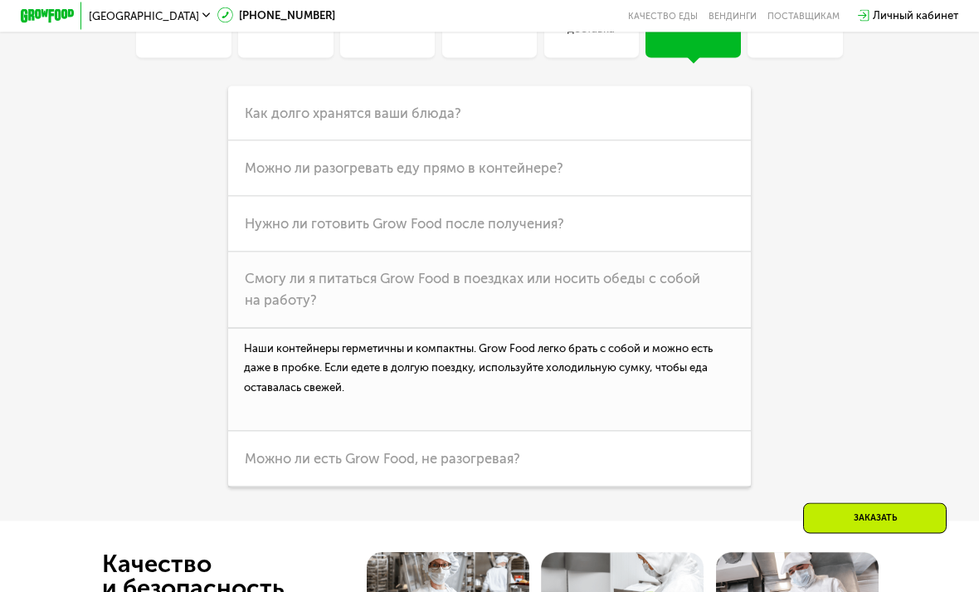
scroll to position [3831, 0]
click at [651, 466] on h3 "Можно ли есть Grow Food, не разогревая?" at bounding box center [489, 459] width 522 height 56
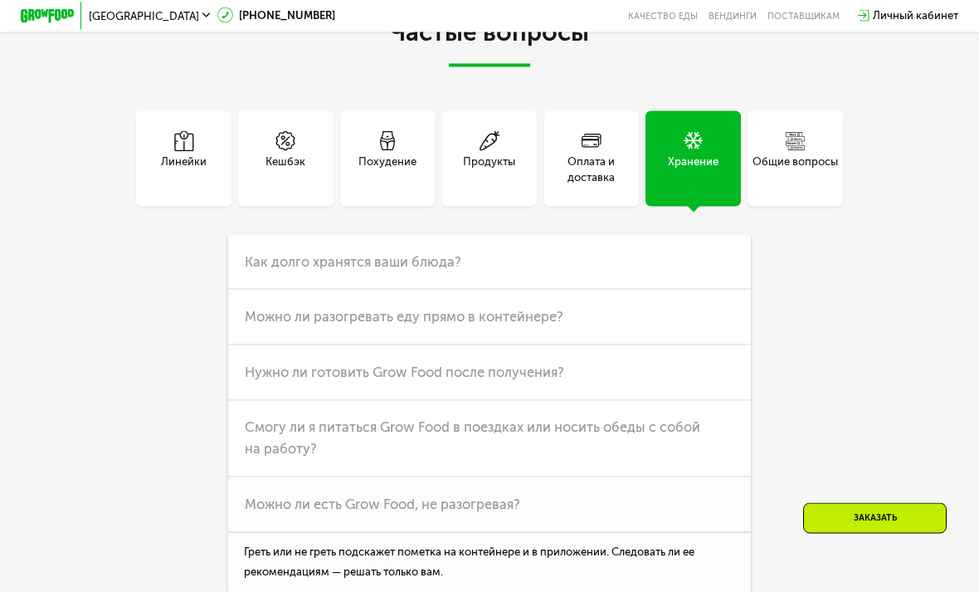
scroll to position [3672, 0]
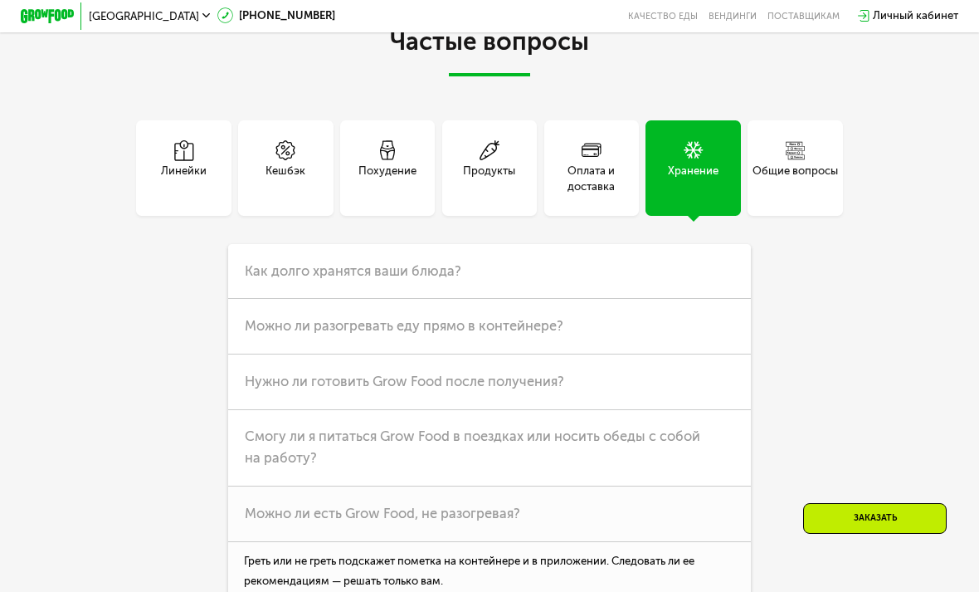
click at [796, 169] on div "Общие вопросы" at bounding box center [795, 179] width 85 height 32
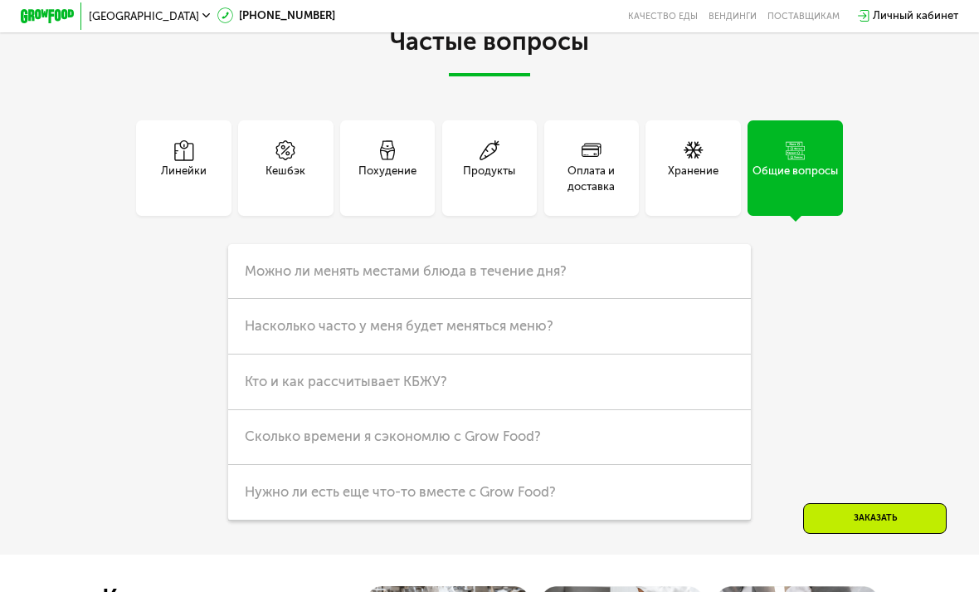
click at [651, 265] on h3 "Можно ли менять местами блюда в течение дня?" at bounding box center [489, 272] width 522 height 56
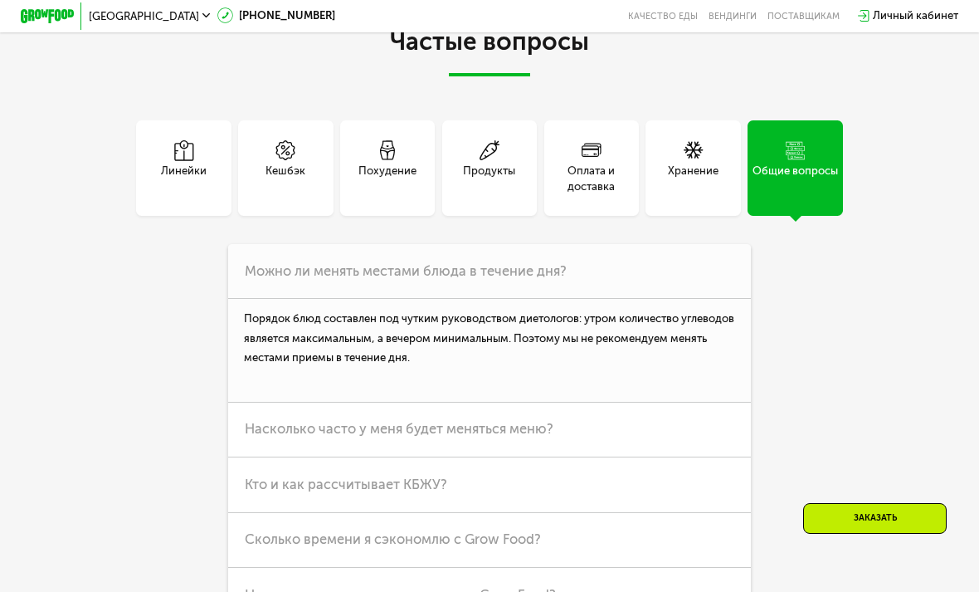
click at [639, 261] on h3 "Можно ли менять местами блюда в течение дня?" at bounding box center [489, 272] width 522 height 56
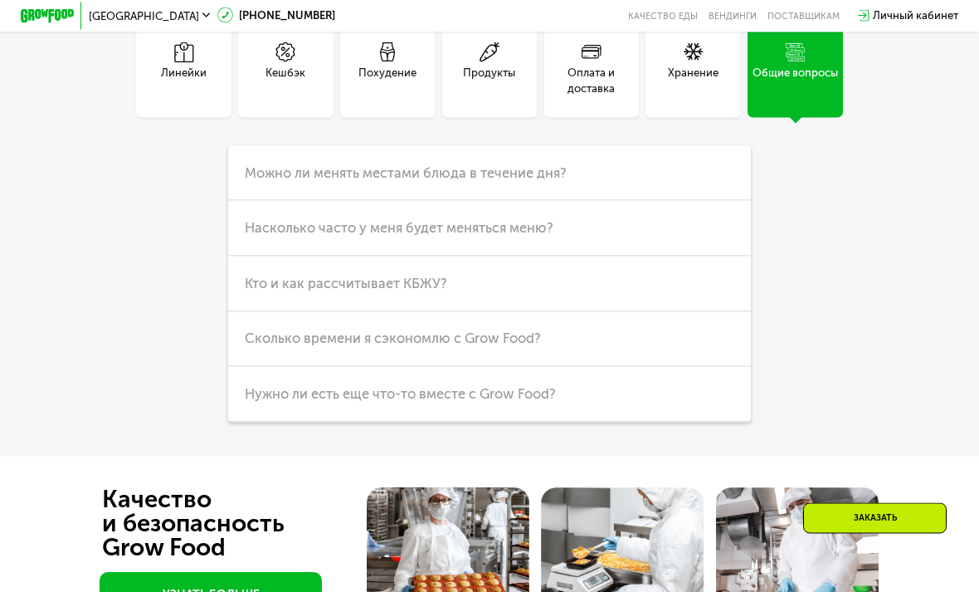
scroll to position [3771, 0]
click at [627, 393] on h3 "Нужно ли есть еще что-то вместе с Grow Food?" at bounding box center [489, 394] width 522 height 56
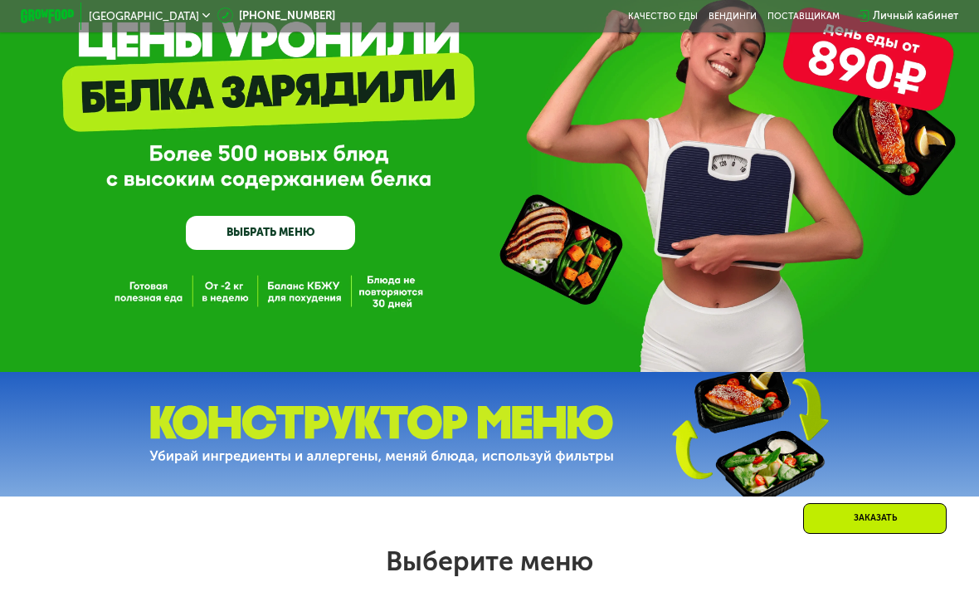
scroll to position [0, 0]
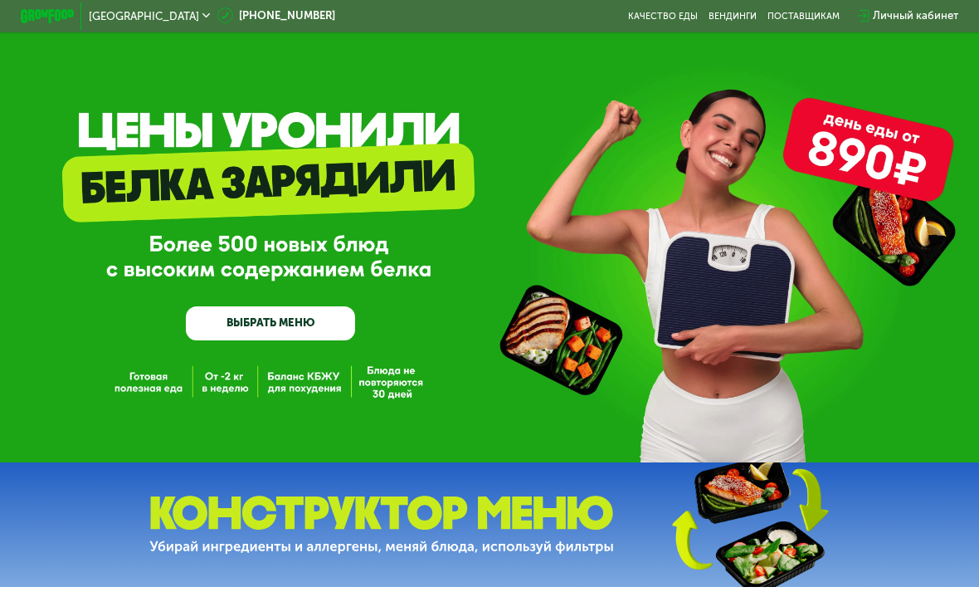
click at [731, 18] on link "Вендинги" at bounding box center [733, 16] width 48 height 11
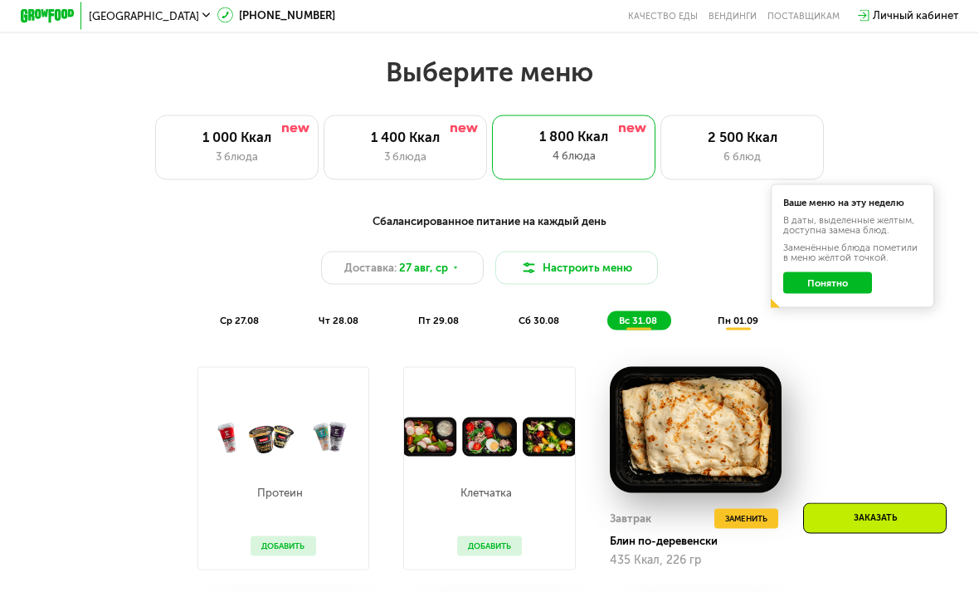
scroll to position [580, 0]
click at [440, 148] on div "3 блюда" at bounding box center [405, 156] width 134 height 17
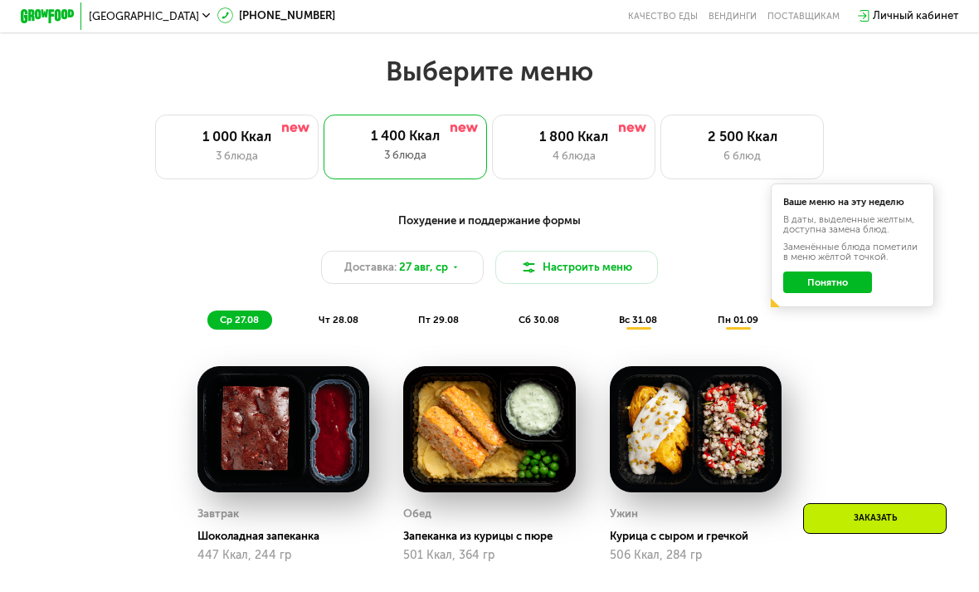
click at [456, 155] on div "3 блюда" at bounding box center [406, 155] width 136 height 17
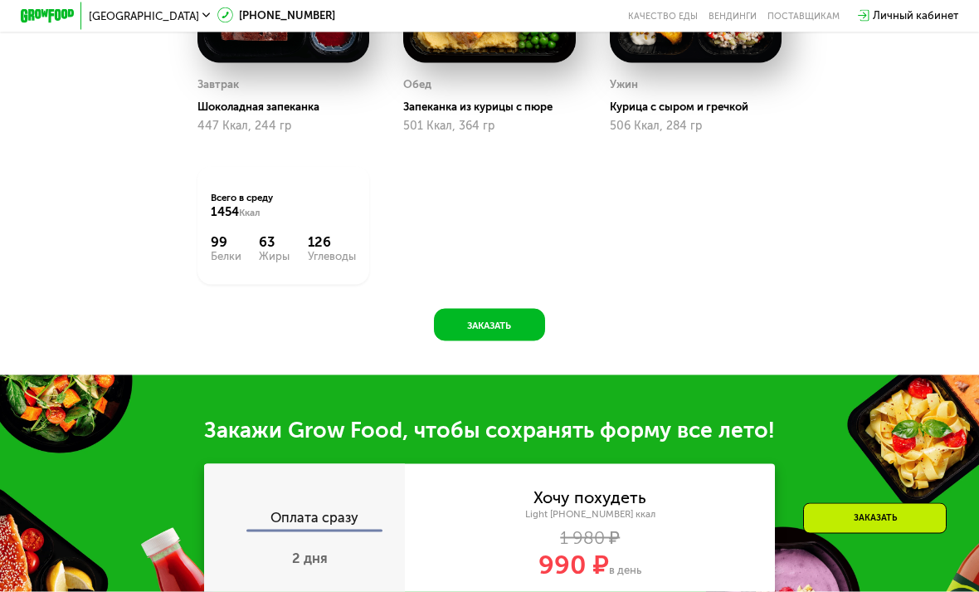
click at [503, 309] on button "Заказать" at bounding box center [489, 325] width 111 height 32
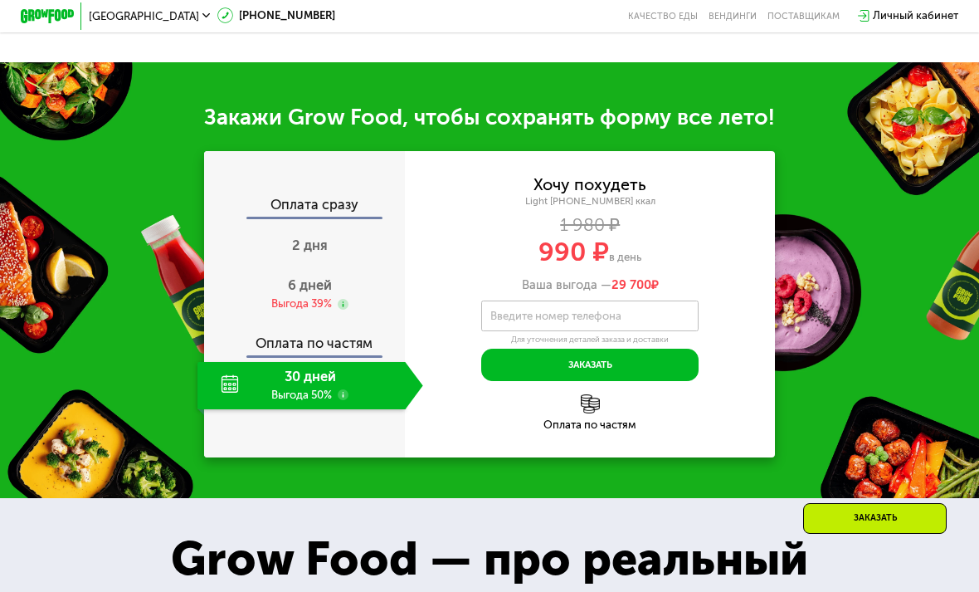
scroll to position [1381, 0]
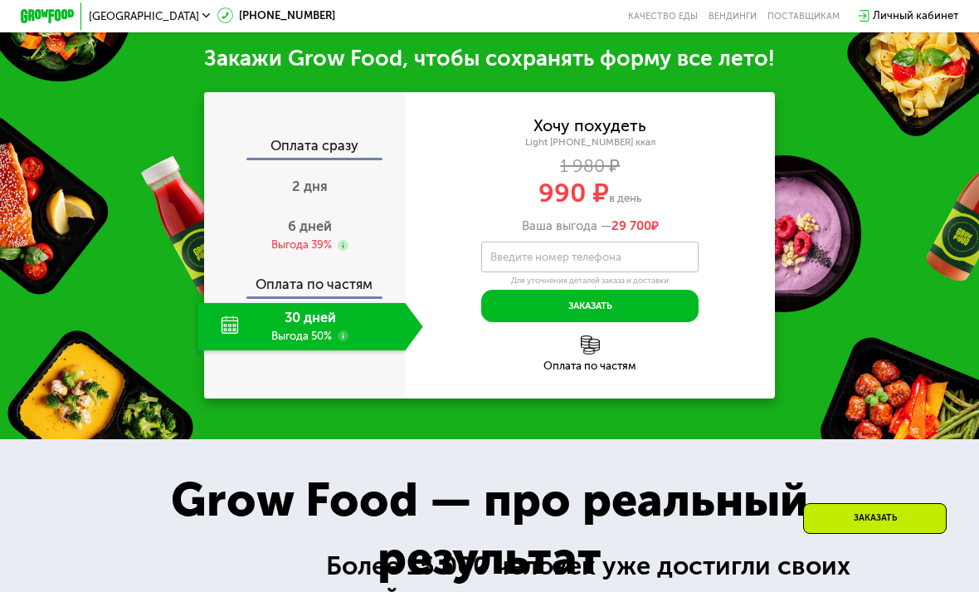
click at [603, 471] on div "Grow Food — про реальный результат" at bounding box center [489, 529] width 771 height 116
click at [310, 232] on span "6 дней" at bounding box center [310, 226] width 44 height 16
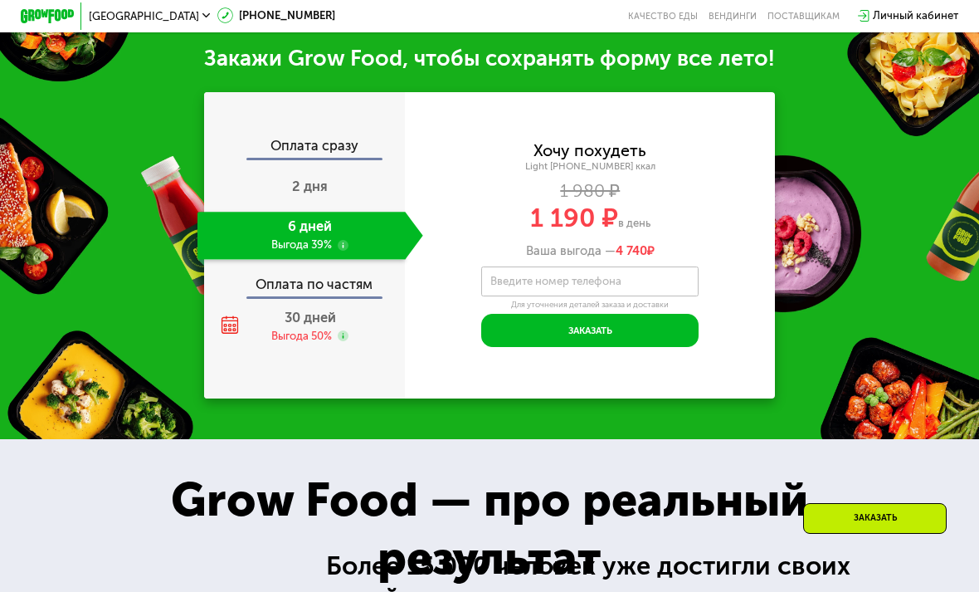
click at [317, 329] on div "Выгода 50%" at bounding box center [301, 336] width 61 height 15
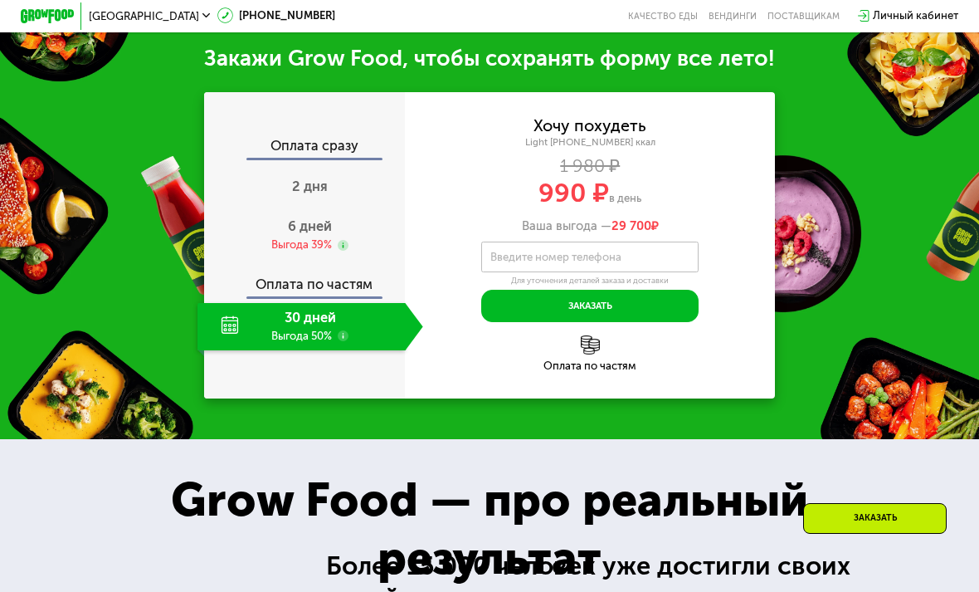
click at [319, 228] on span "6 дней" at bounding box center [310, 226] width 44 height 16
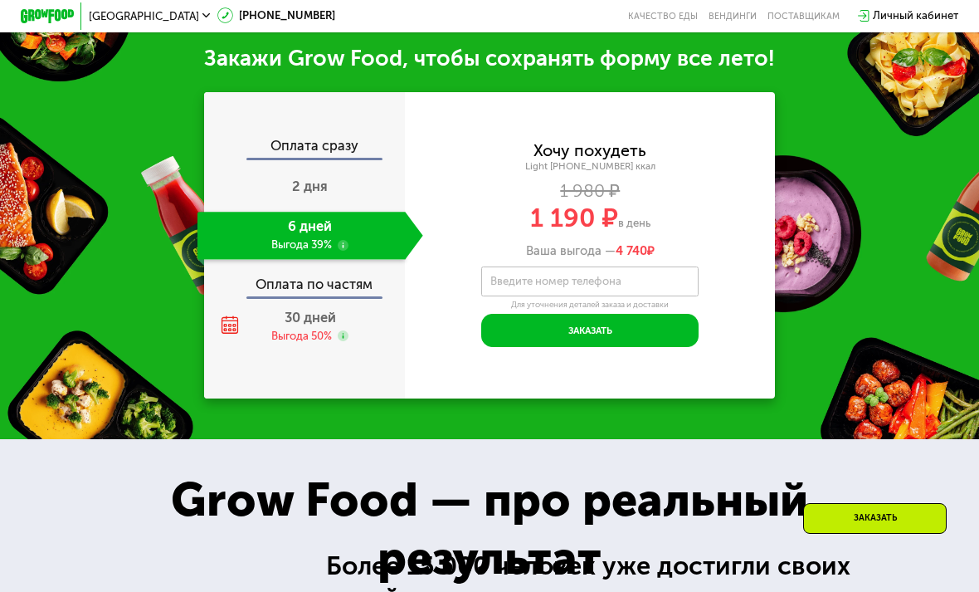
click at [321, 329] on div "Выгода 50%" at bounding box center [301, 336] width 61 height 15
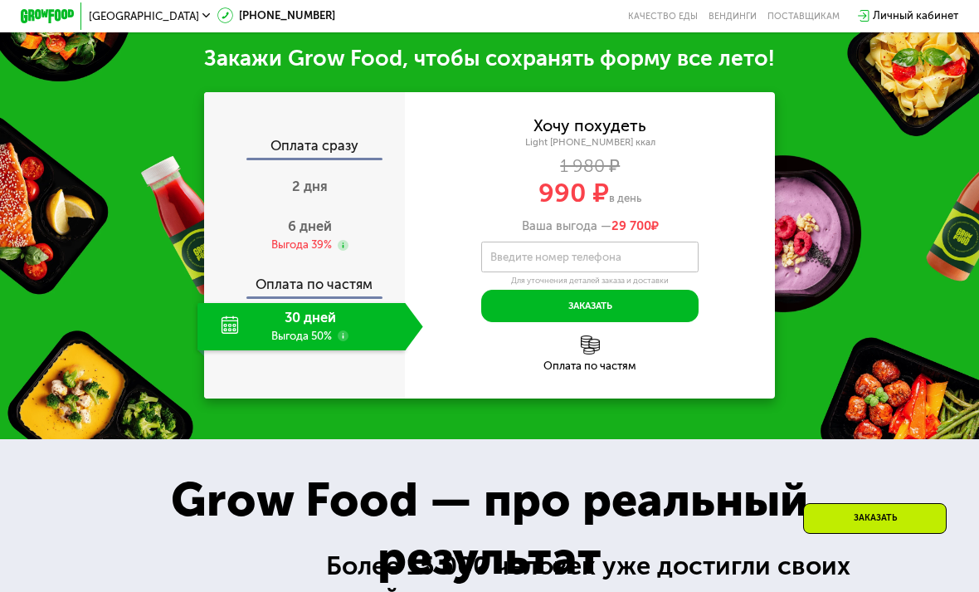
click at [310, 237] on div "Выгода 39%" at bounding box center [301, 244] width 61 height 15
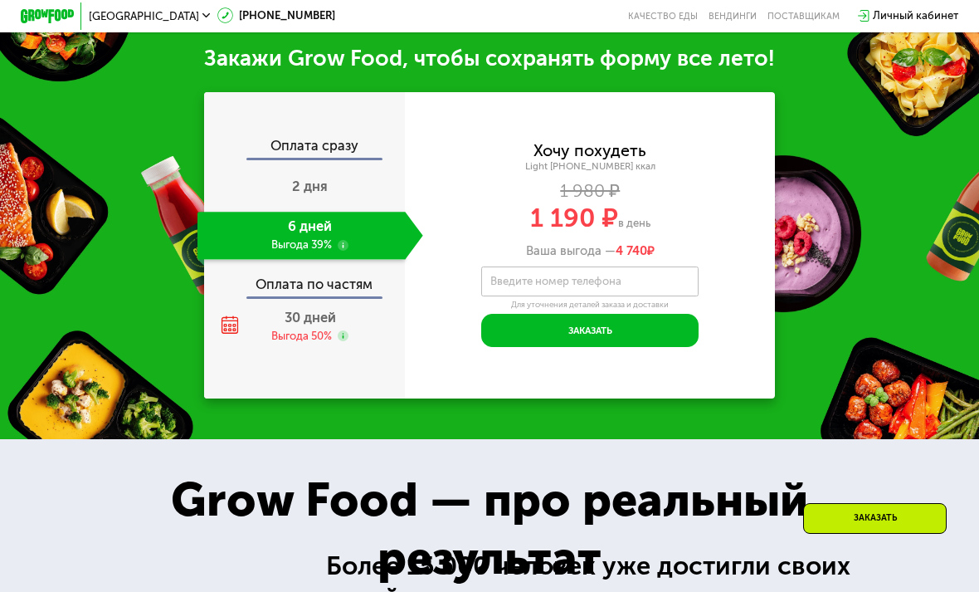
click at [321, 329] on div "Выгода 50%" at bounding box center [301, 336] width 61 height 15
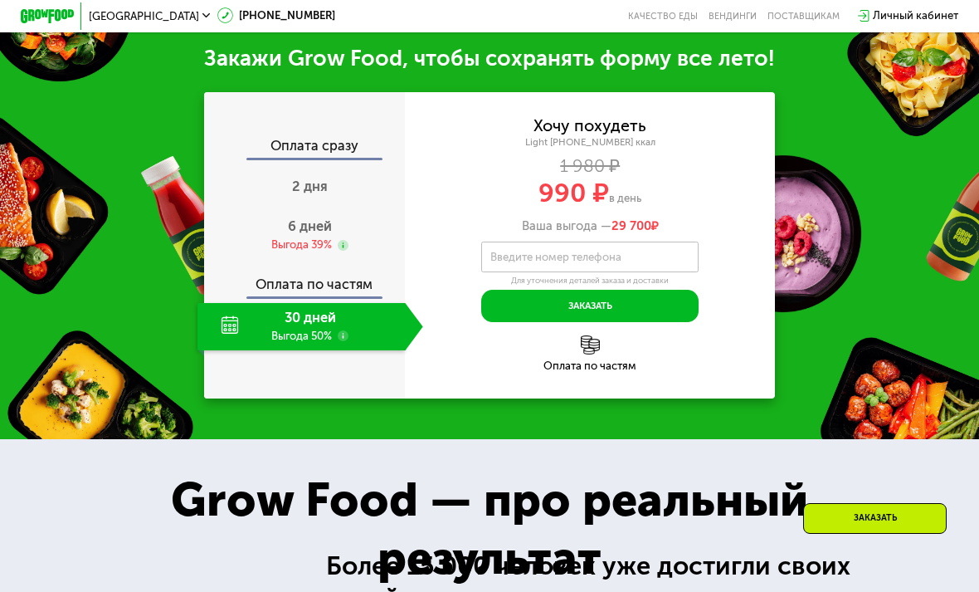
click at [310, 187] on span "2 дня" at bounding box center [310, 186] width 36 height 16
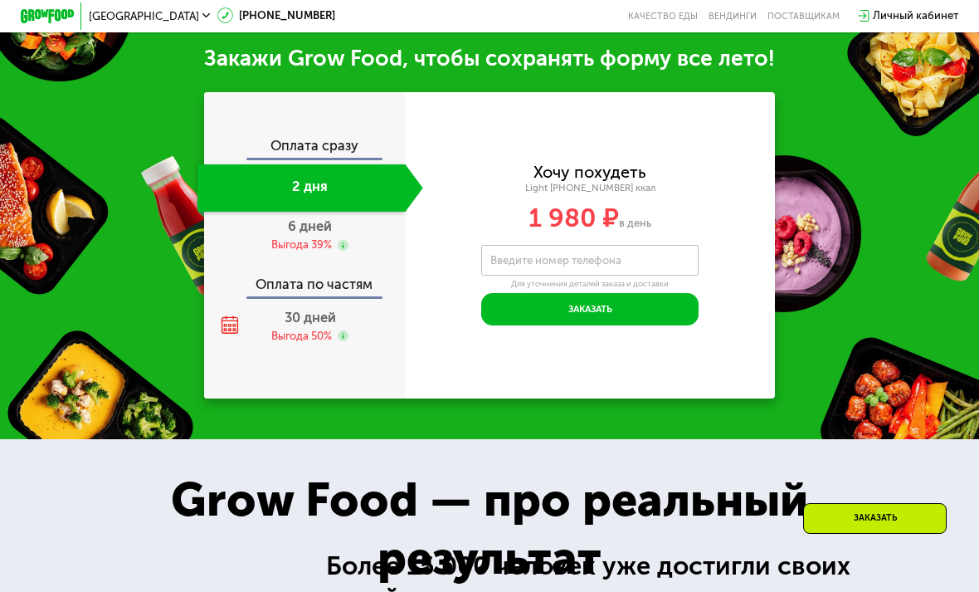
click at [316, 239] on div "Выгода 39%" at bounding box center [301, 244] width 61 height 15
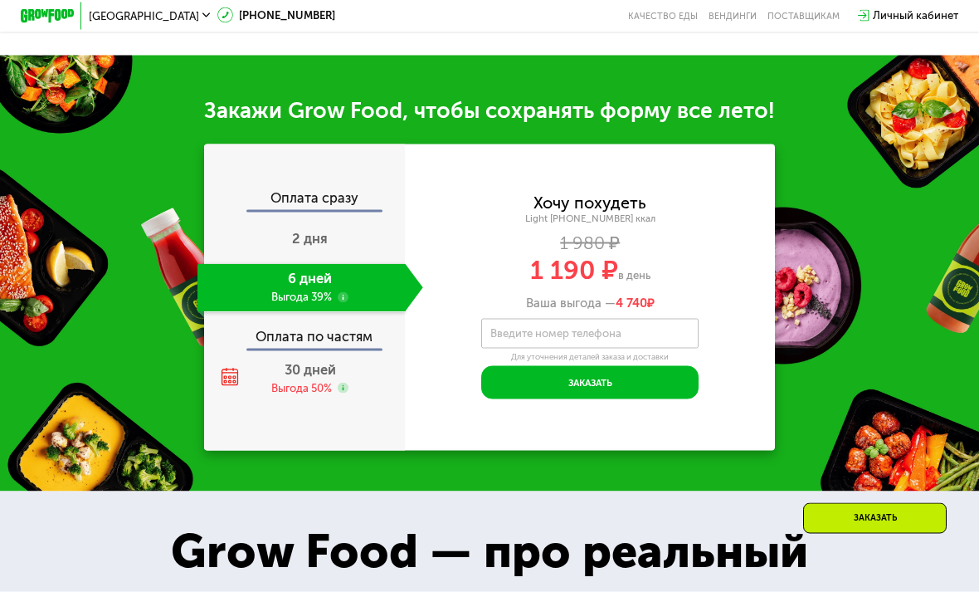
scroll to position [1319, 0]
